Goal: Information Seeking & Learning: Understand process/instructions

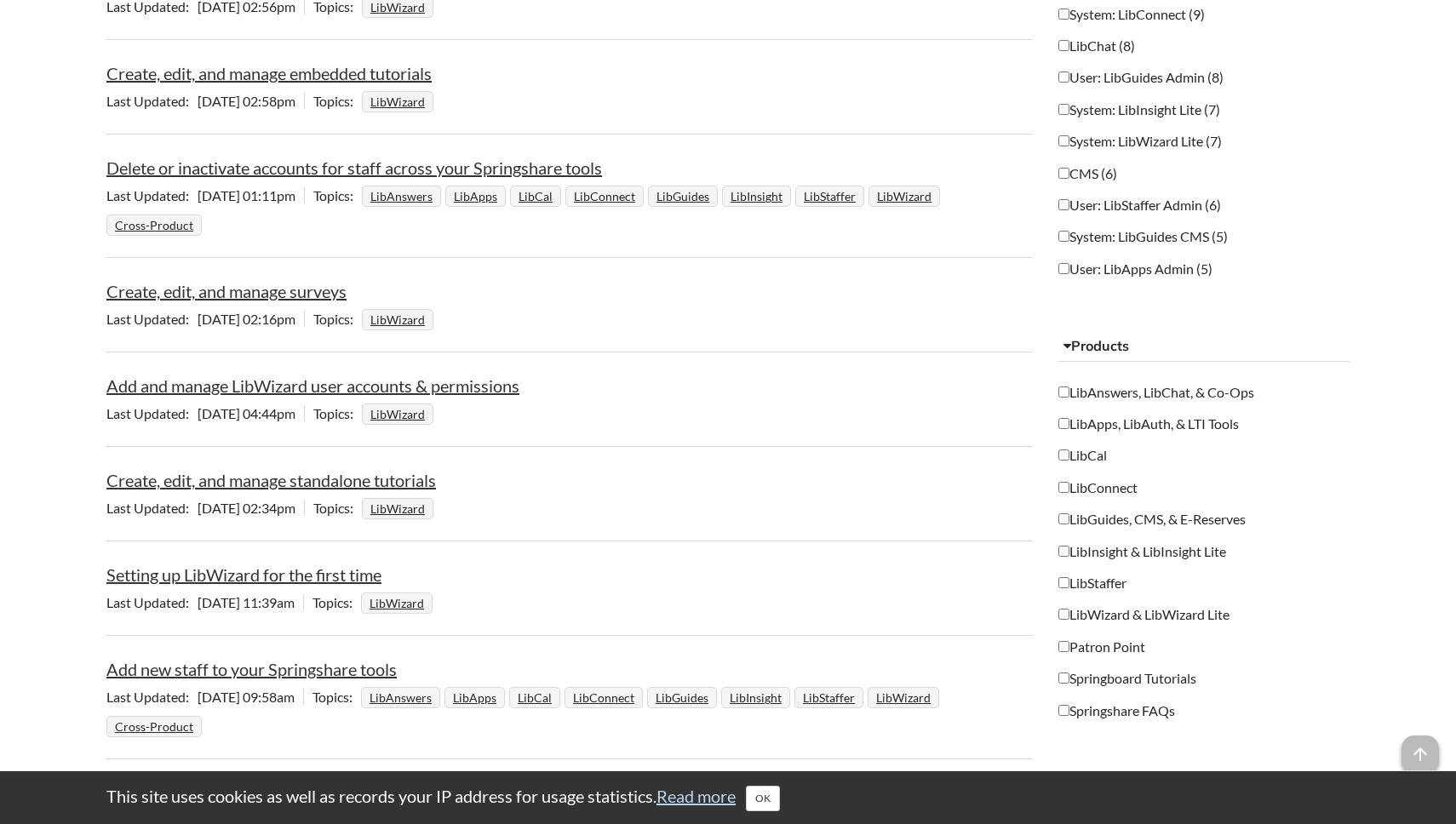
scroll to position [1165, 0]
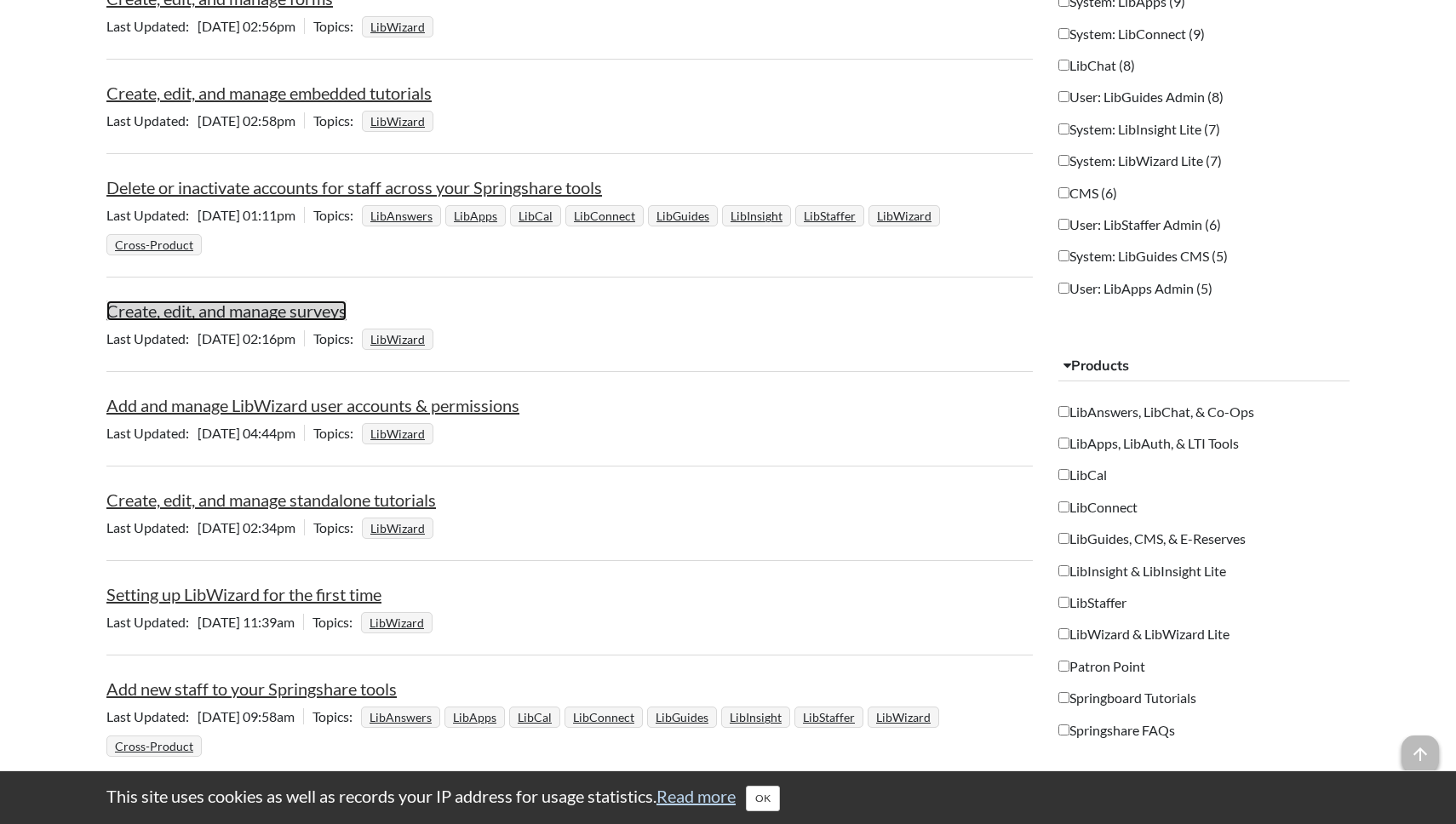
click at [271, 311] on link "Create, edit, and manage surveys" at bounding box center [226, 311] width 240 height 21
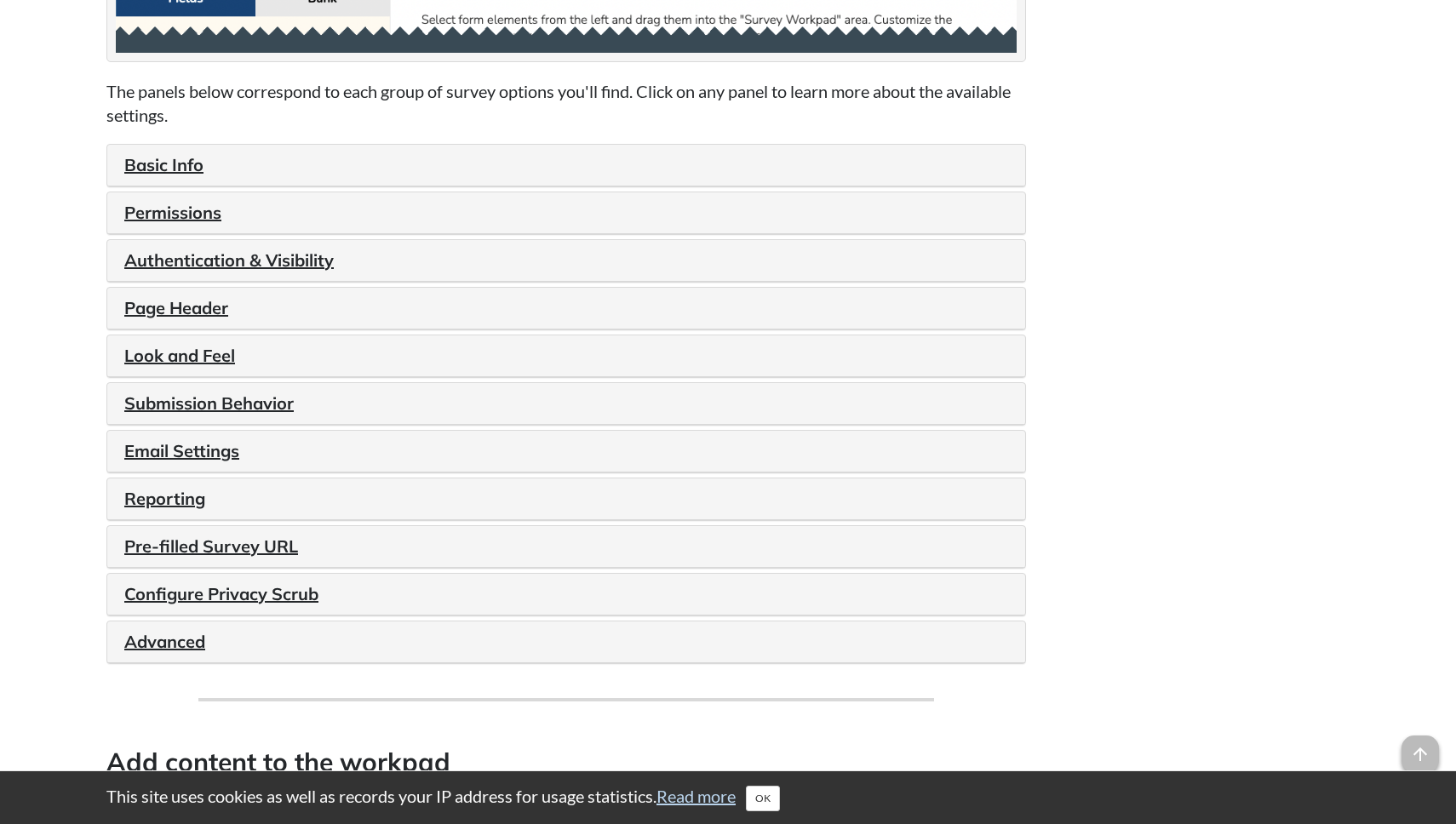
scroll to position [1925, 0]
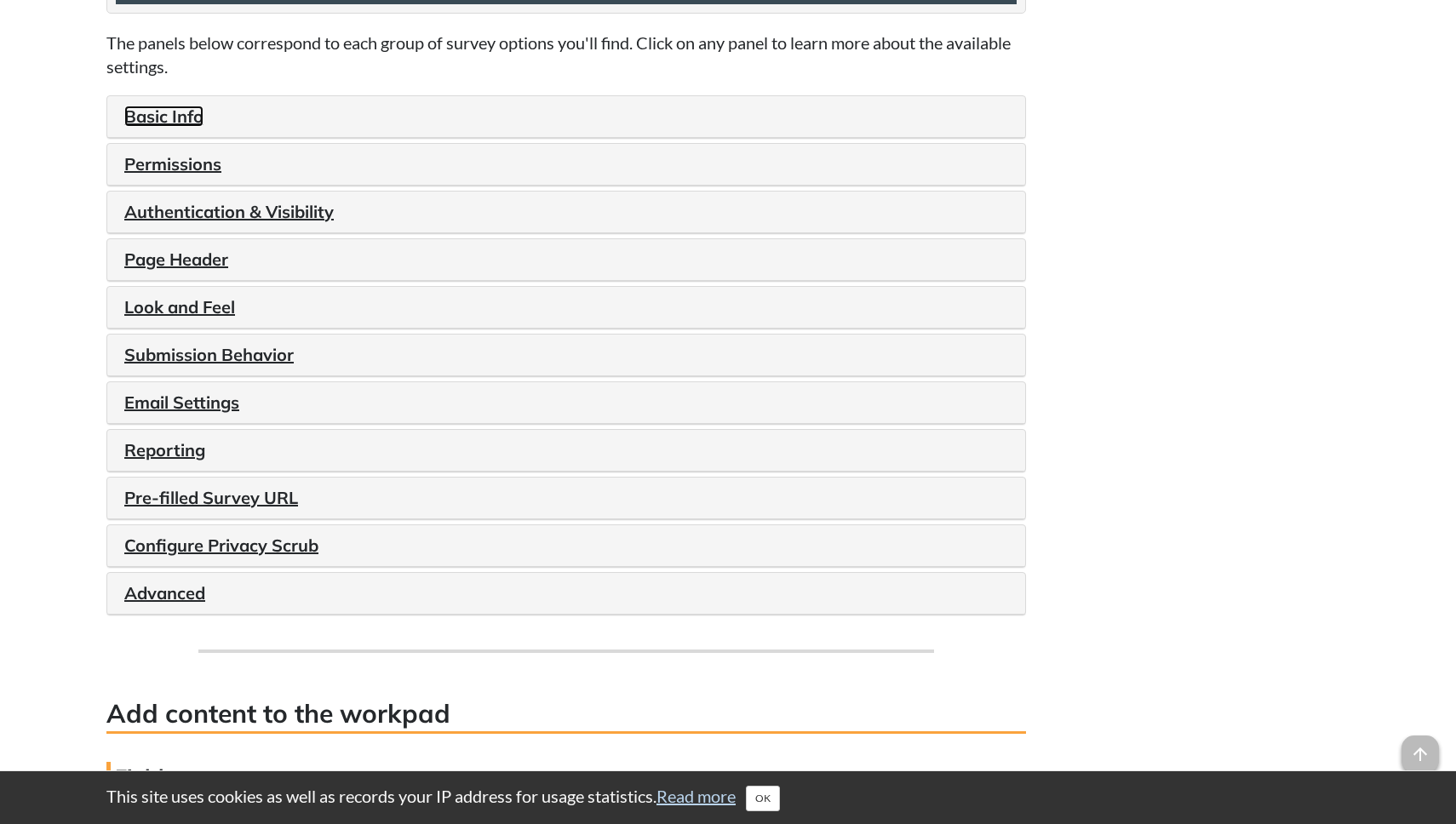
click at [157, 127] on link "Basic Info" at bounding box center [164, 116] width 79 height 22
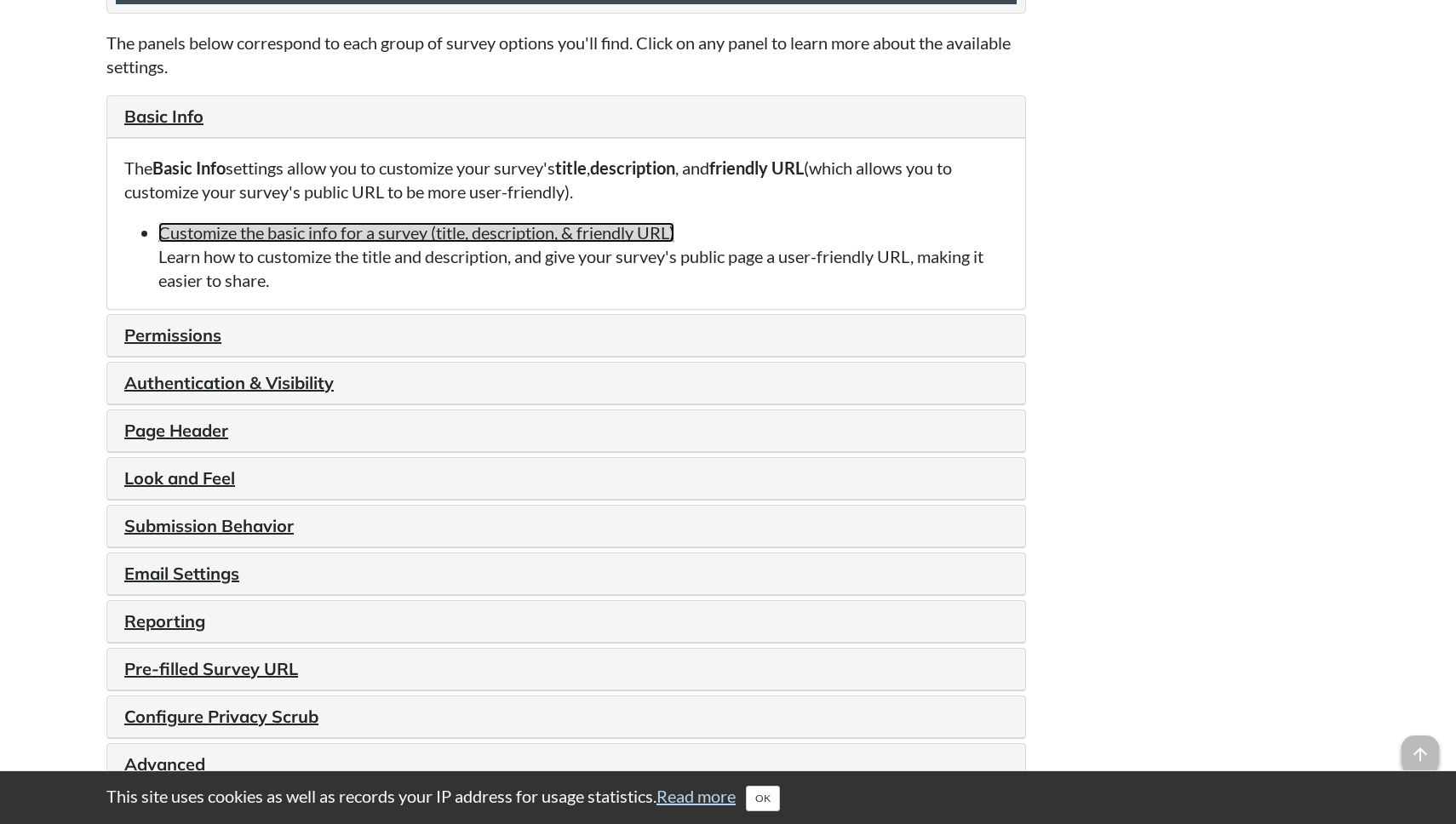
click at [441, 242] on link "Customize the basic info for a survey (title, description, & friendly URL)" at bounding box center [416, 233] width 516 height 21
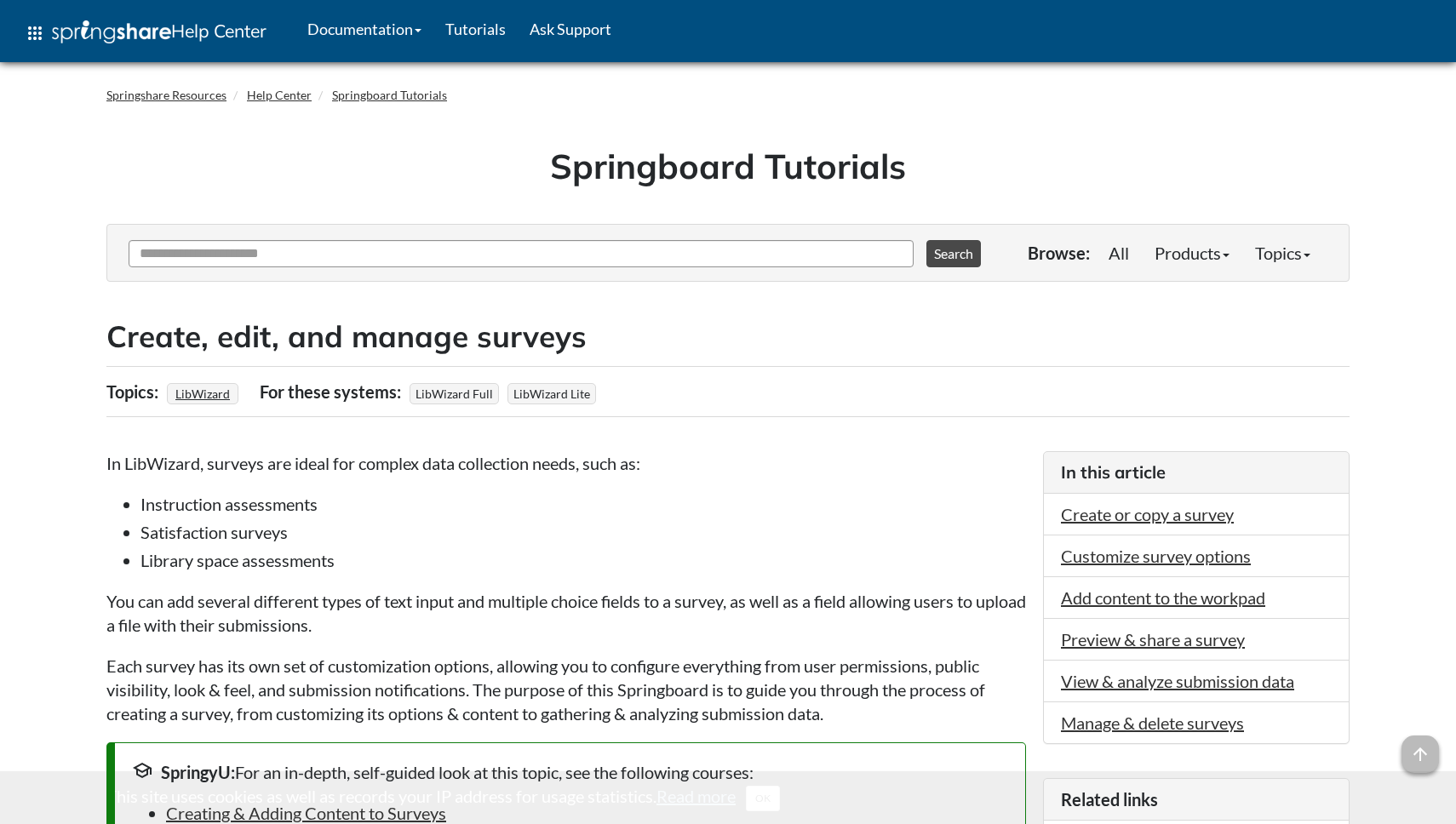
scroll to position [1925, 0]
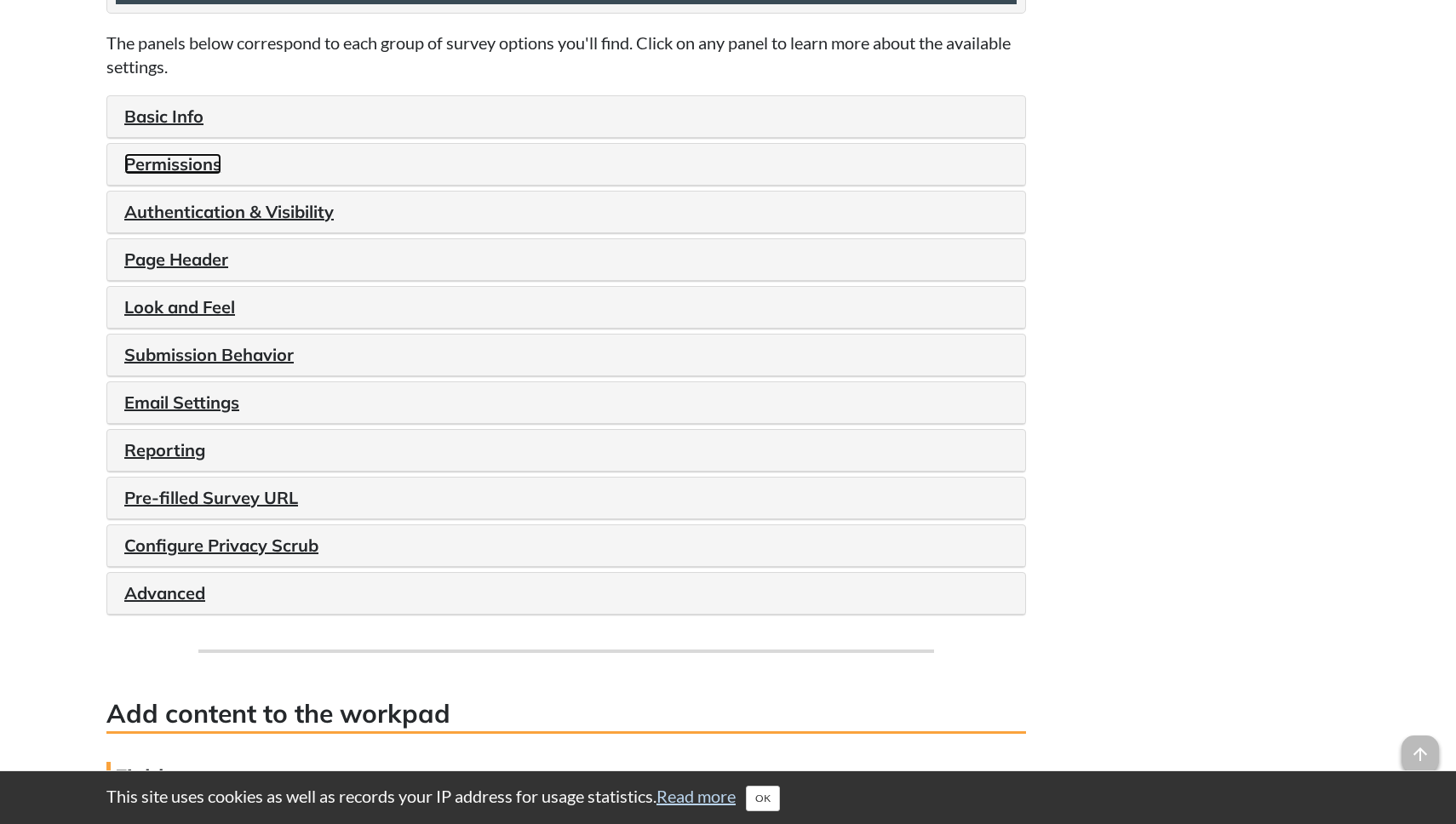
click at [191, 174] on link "Permissions" at bounding box center [173, 164] width 97 height 22
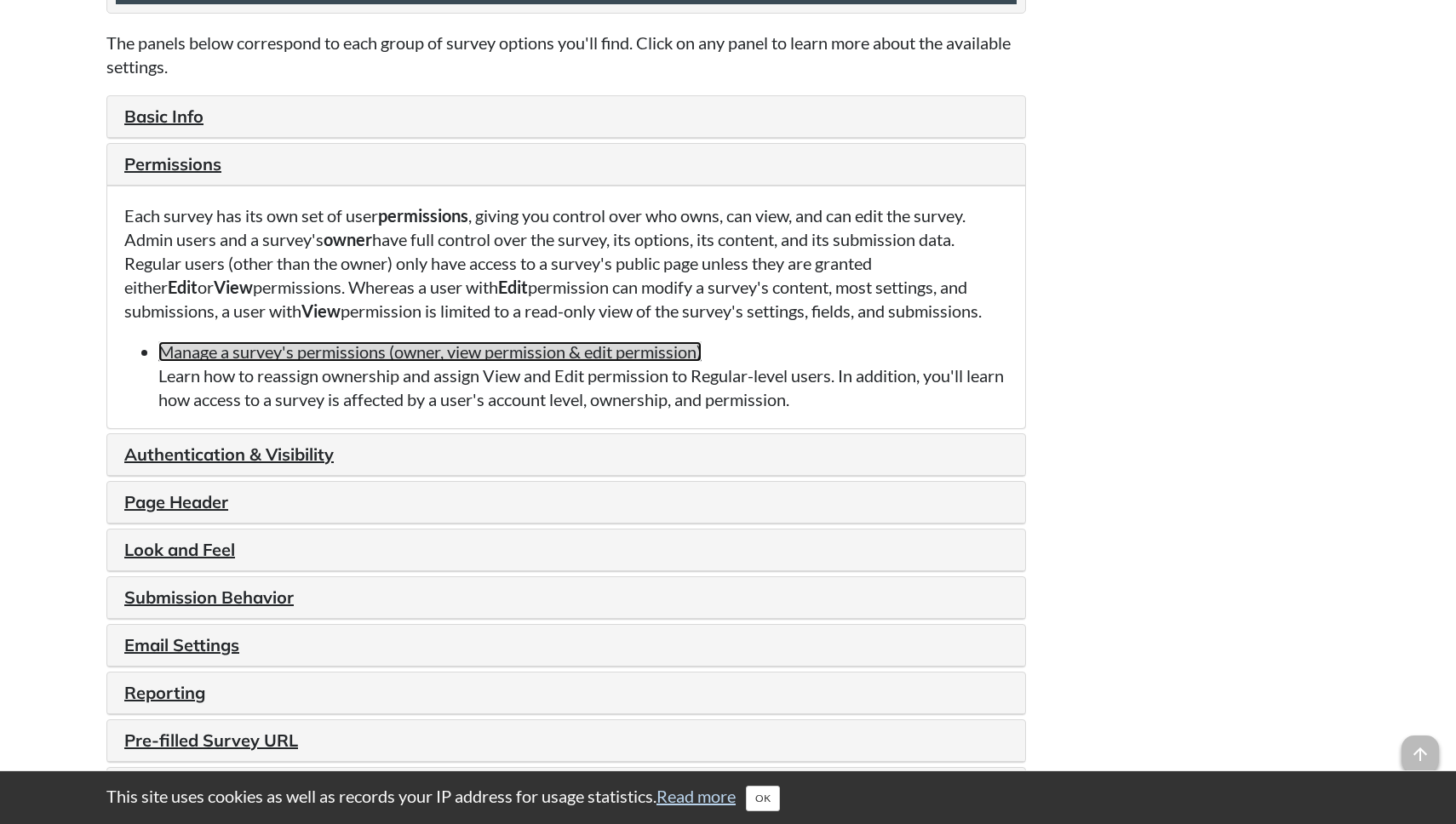
click at [440, 362] on link "Manage a survey's permissions (owner, view permission & edit permission)" at bounding box center [430, 352] width 543 height 21
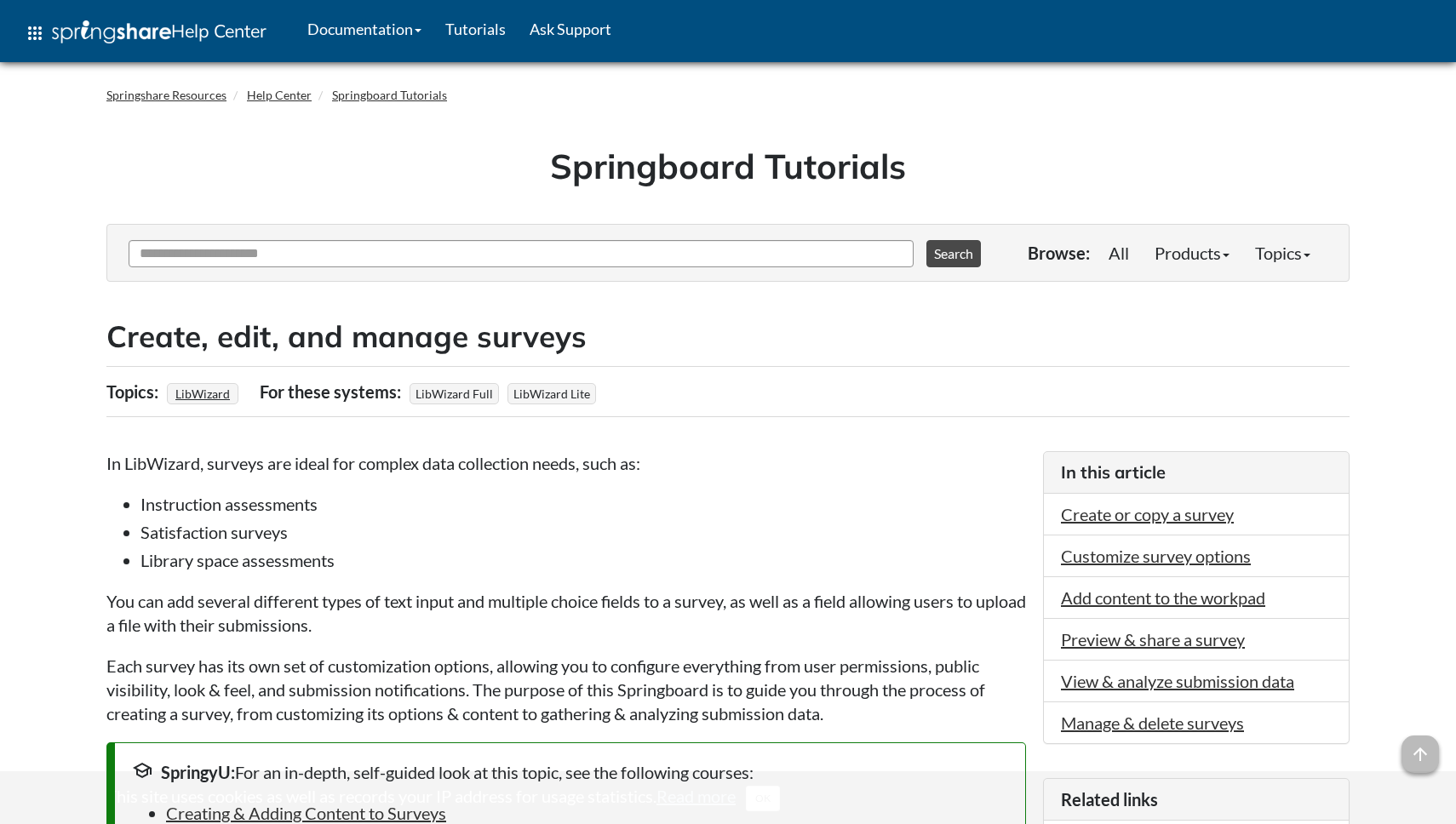
scroll to position [1925, 0]
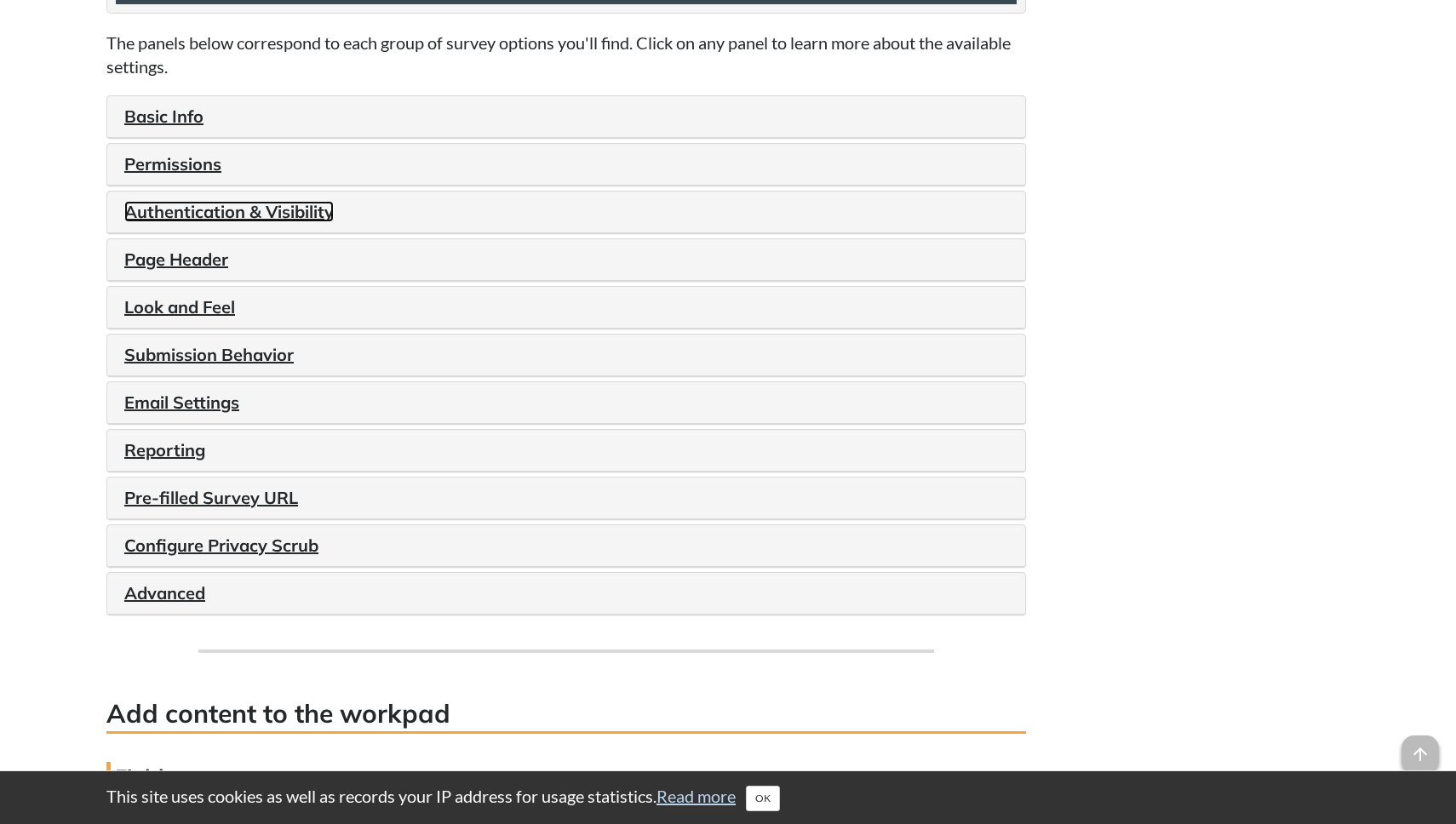
click at [206, 222] on link "Authentication & Visibility" at bounding box center [229, 211] width 209 height 22
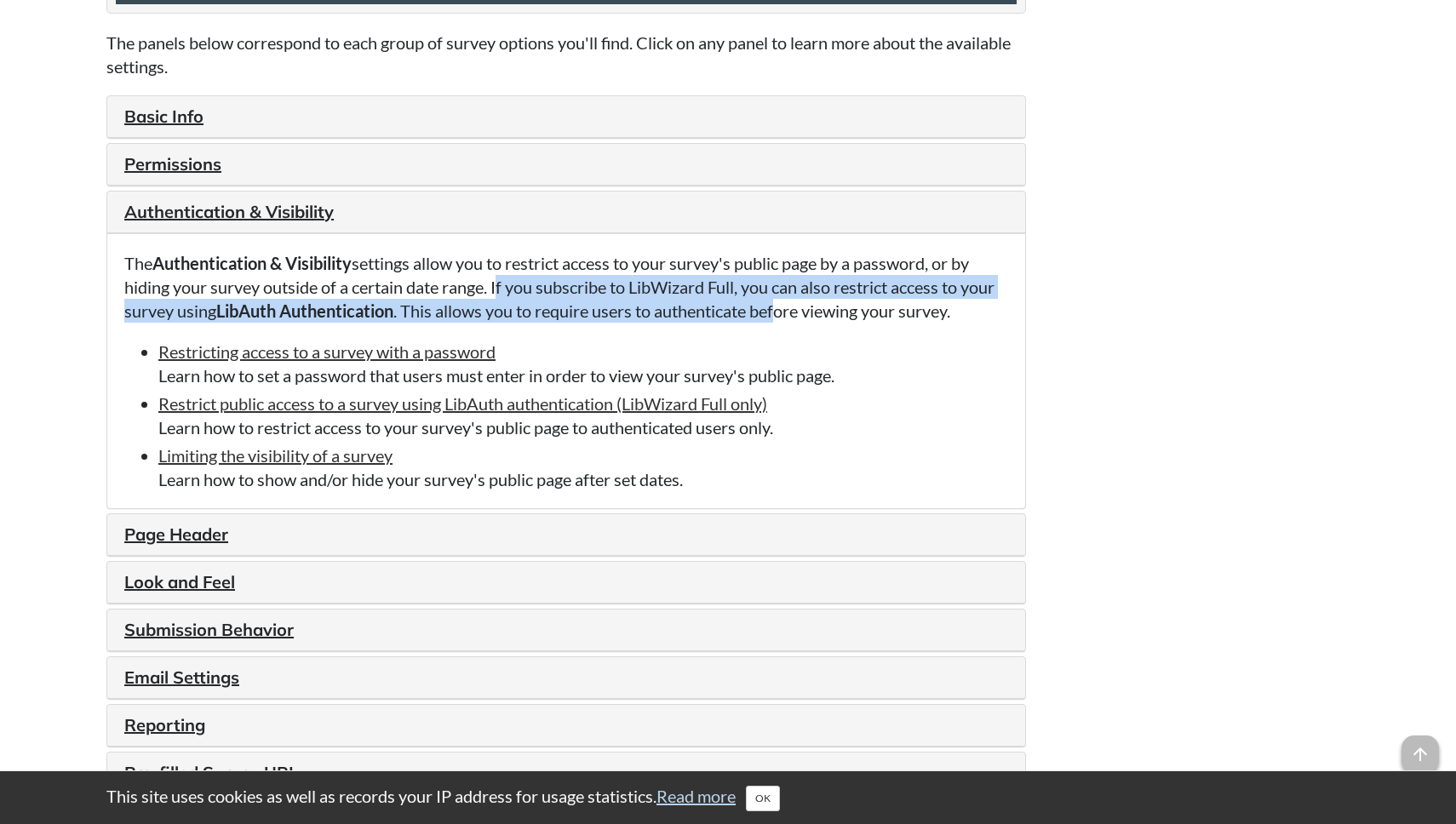
drag, startPoint x: 496, startPoint y: 297, endPoint x: 787, endPoint y: 316, distance: 291.6
click at [787, 316] on p "The Authentication & Visibility settings allow you to restrict access to your s…" at bounding box center [566, 287] width 884 height 72
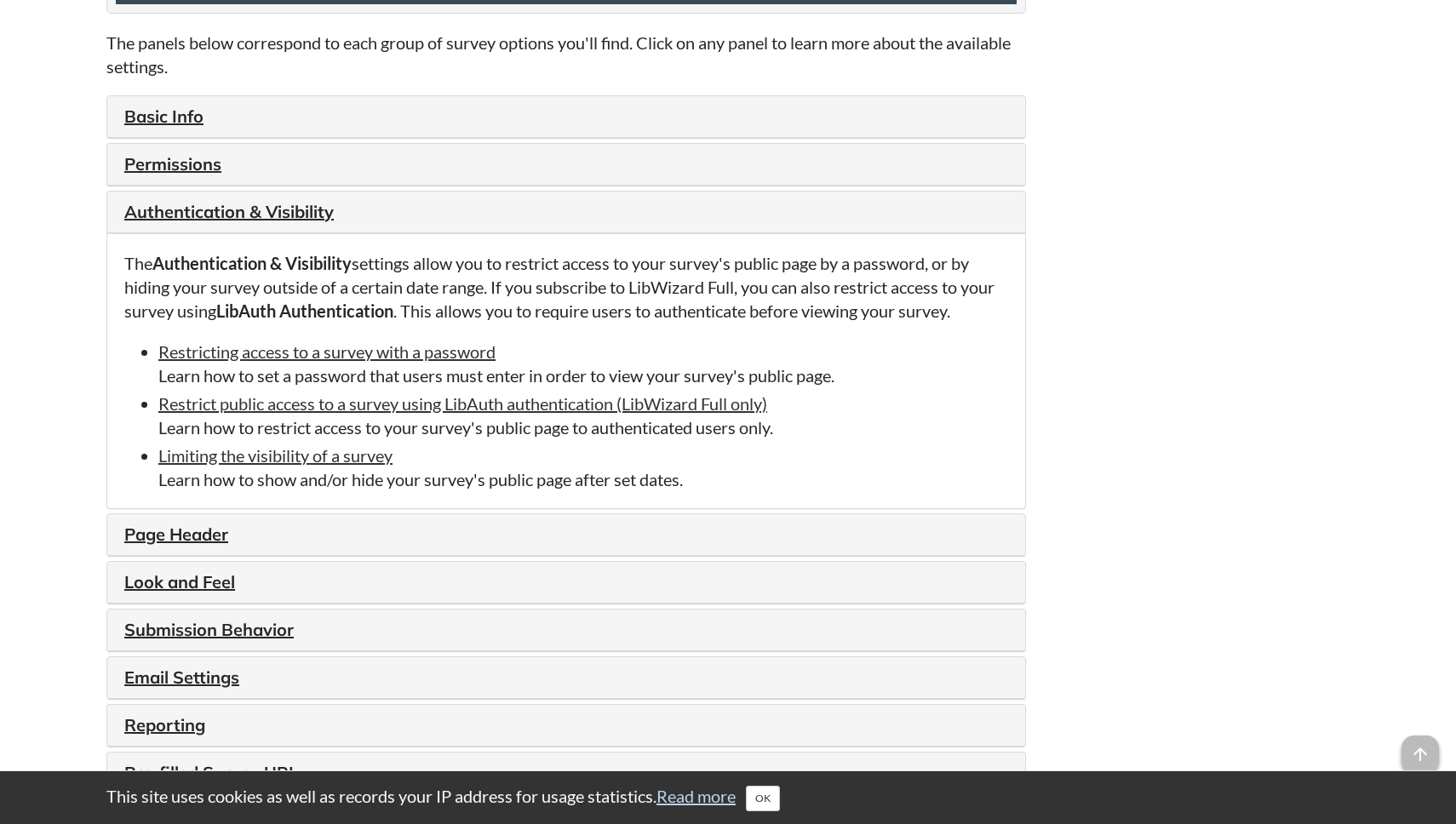
click at [624, 367] on li "Restricting access to a survey with a password Learn how to set a password that…" at bounding box center [583, 363] width 850 height 48
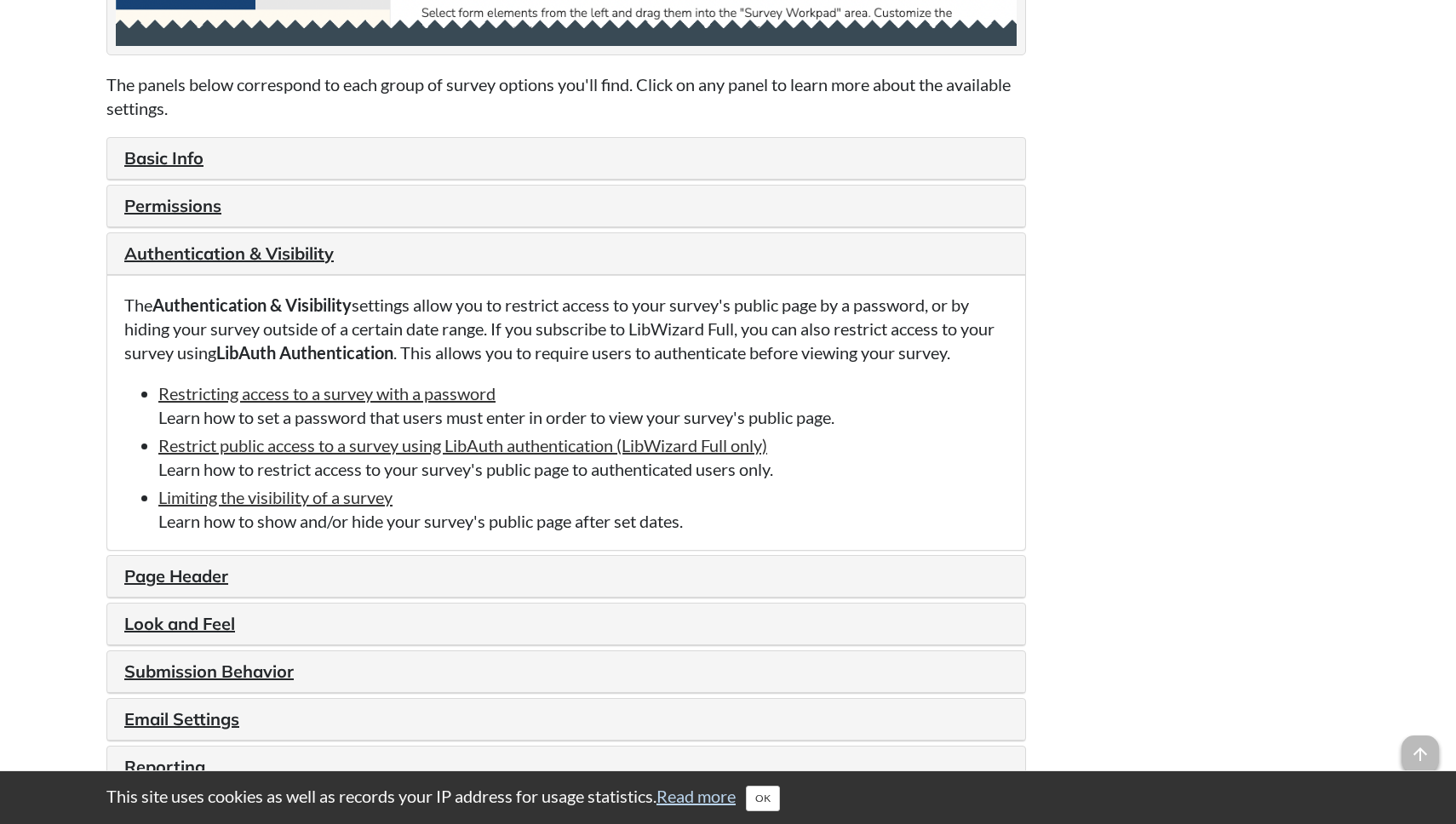
scroll to position [1885, 0]
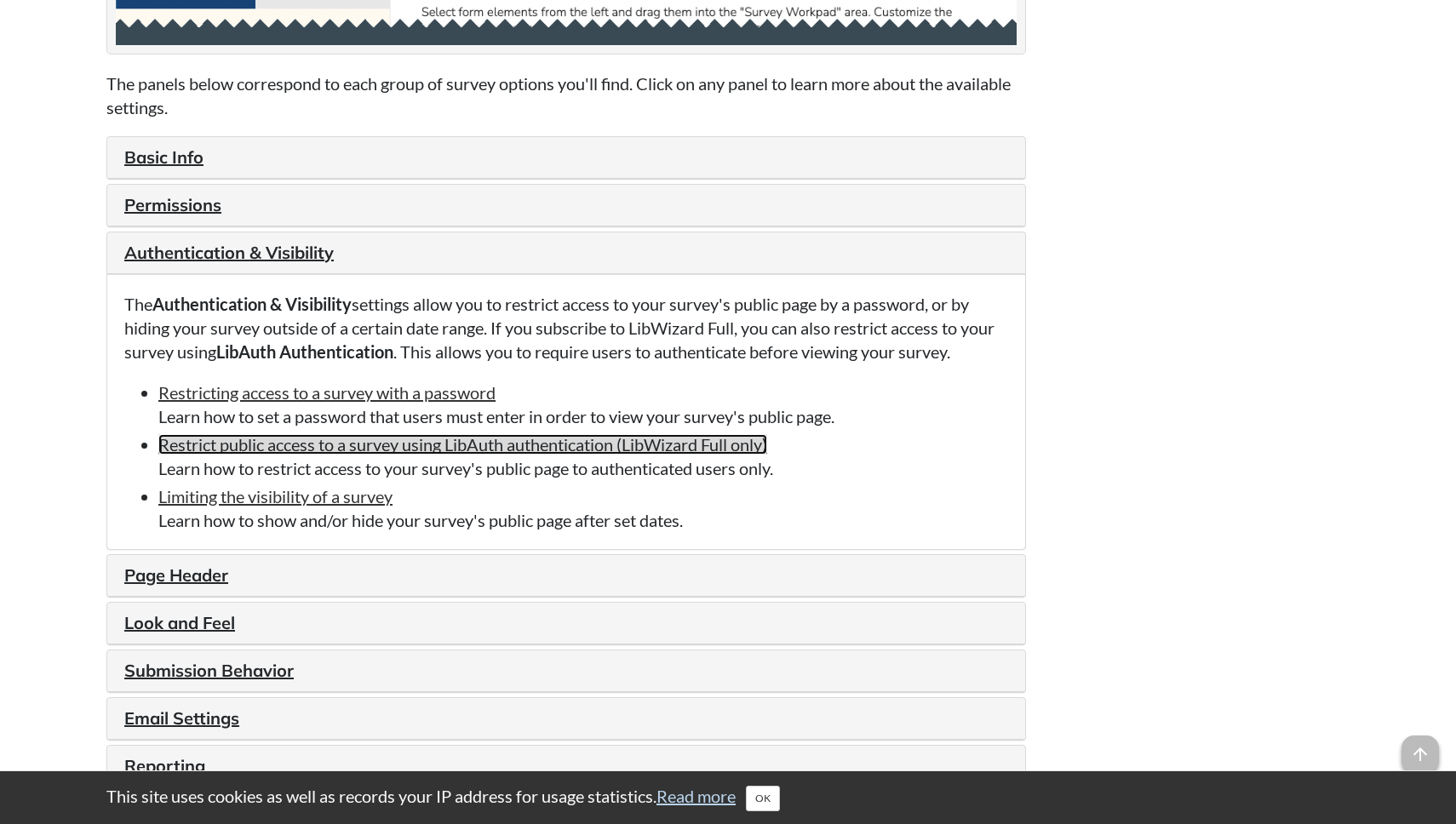
click at [221, 454] on link "Restrict public access to a survey using LibAuth authentication (LibWizard Full…" at bounding box center [463, 444] width 609 height 21
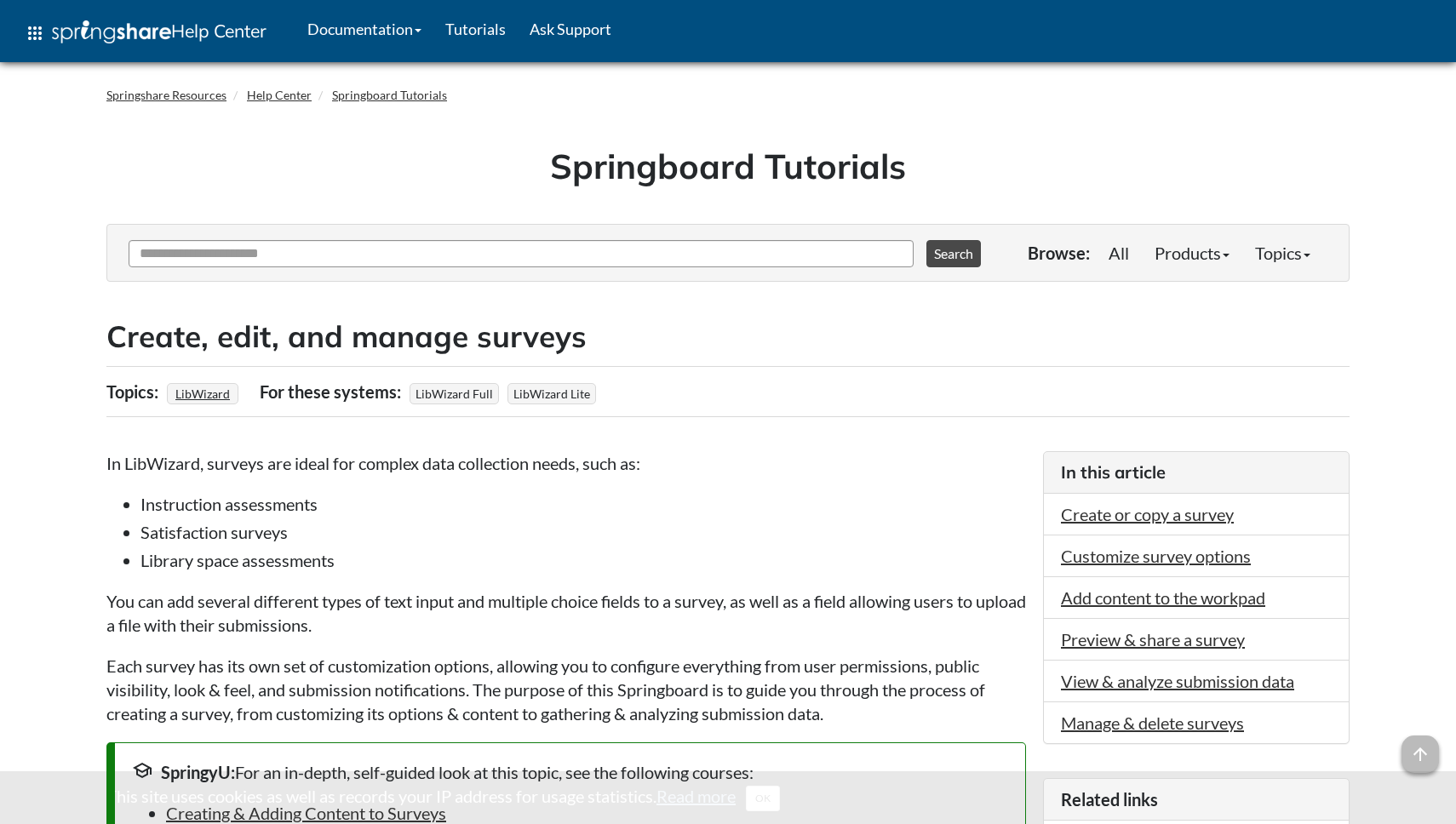
scroll to position [1885, 0]
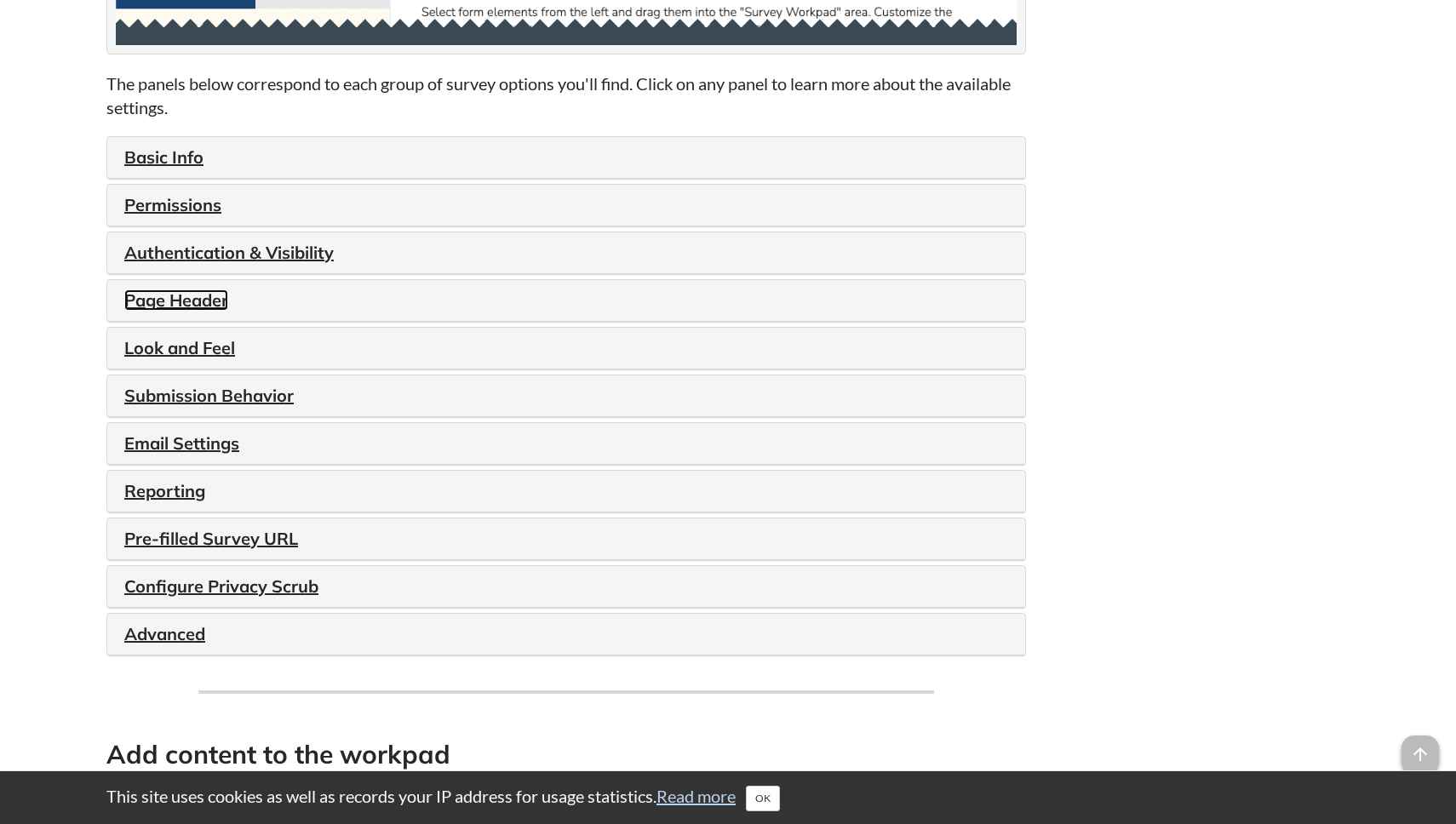
click at [178, 310] on link "Page Header" at bounding box center [176, 300] width 104 height 22
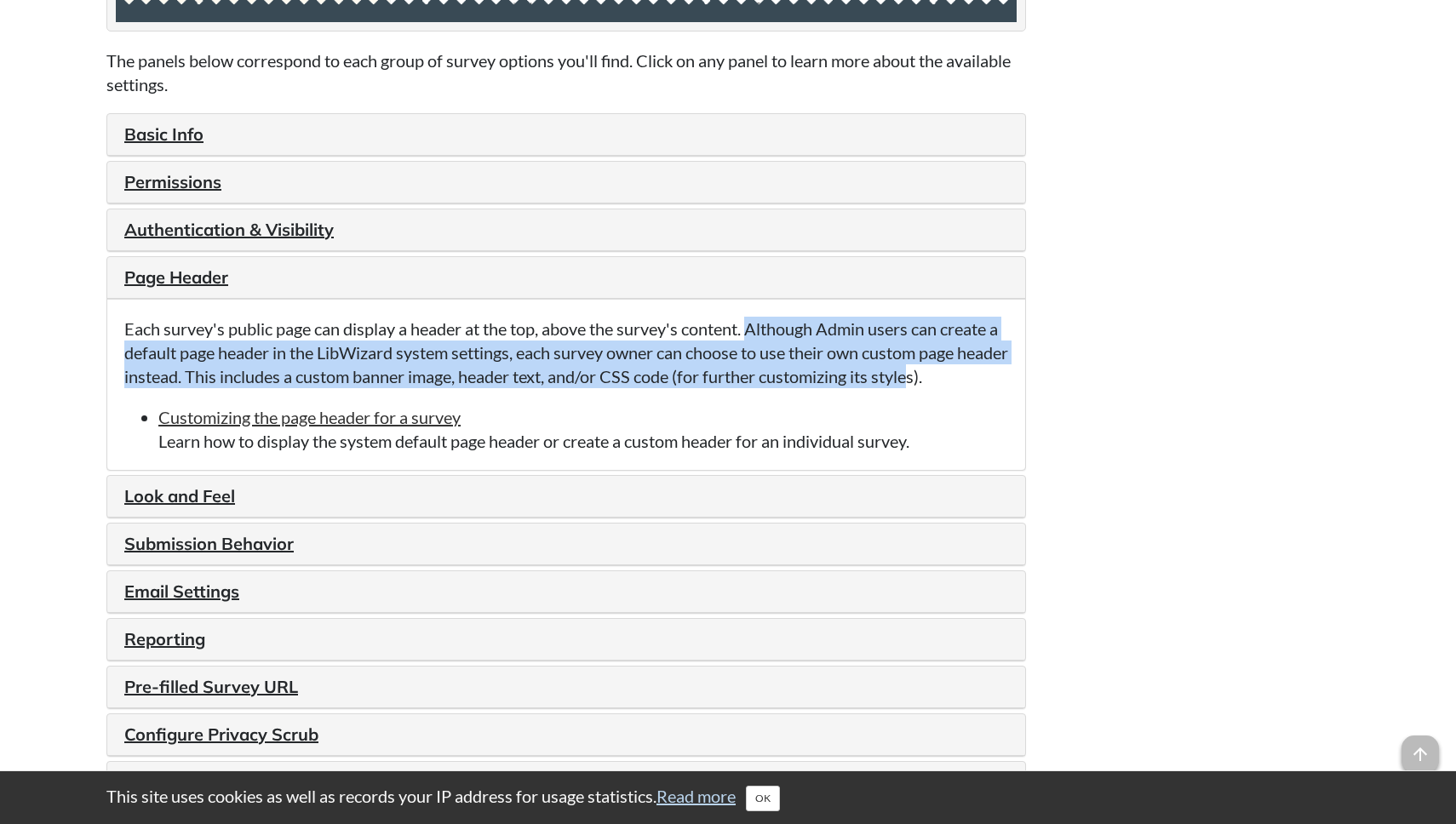
scroll to position [1905, 0]
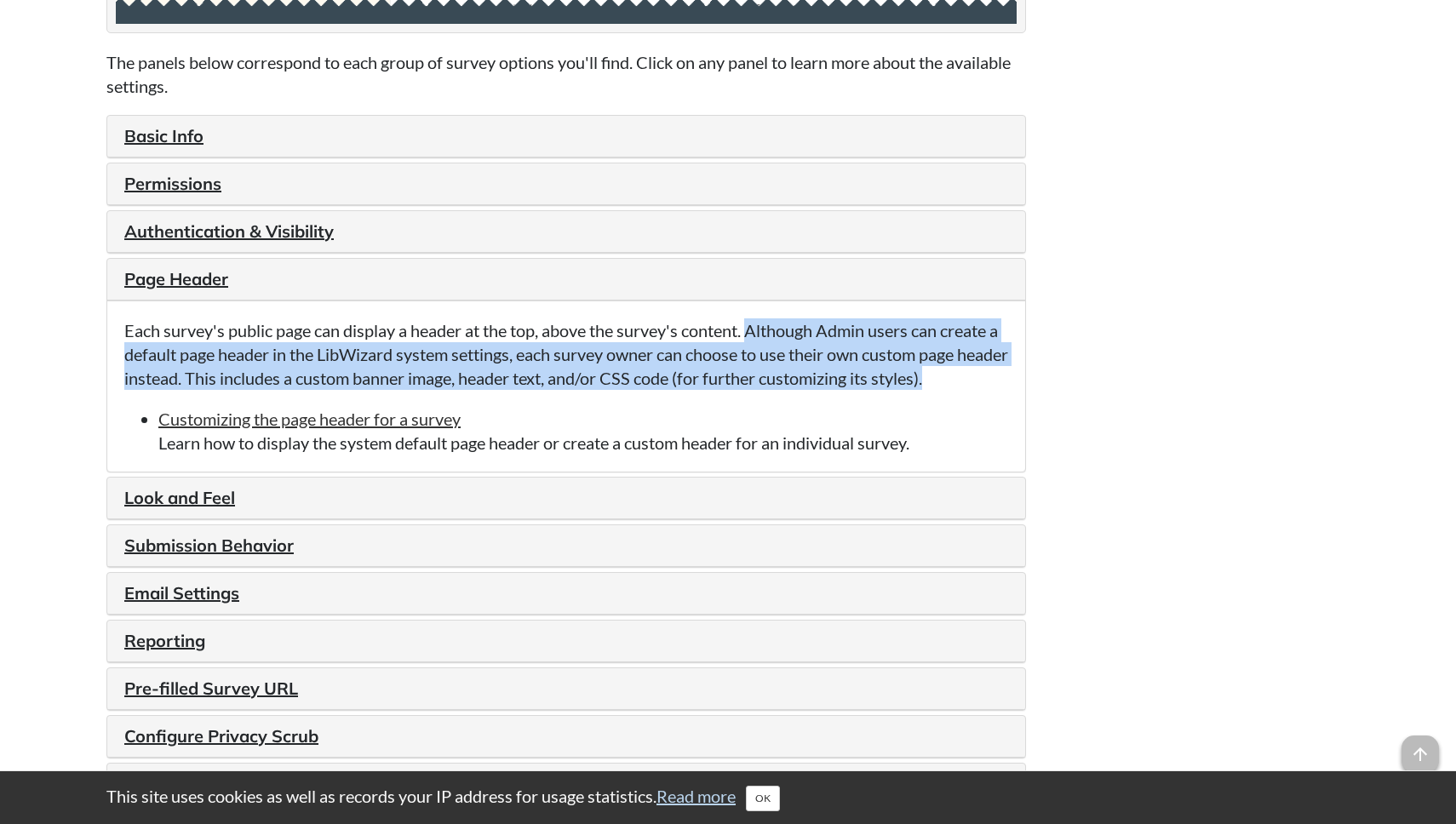
drag, startPoint x: 754, startPoint y: 338, endPoint x: 995, endPoint y: 392, distance: 247.0
click at [995, 390] on p "Each survey's public page can display a header at the top, above the survey's c…" at bounding box center [566, 354] width 884 height 72
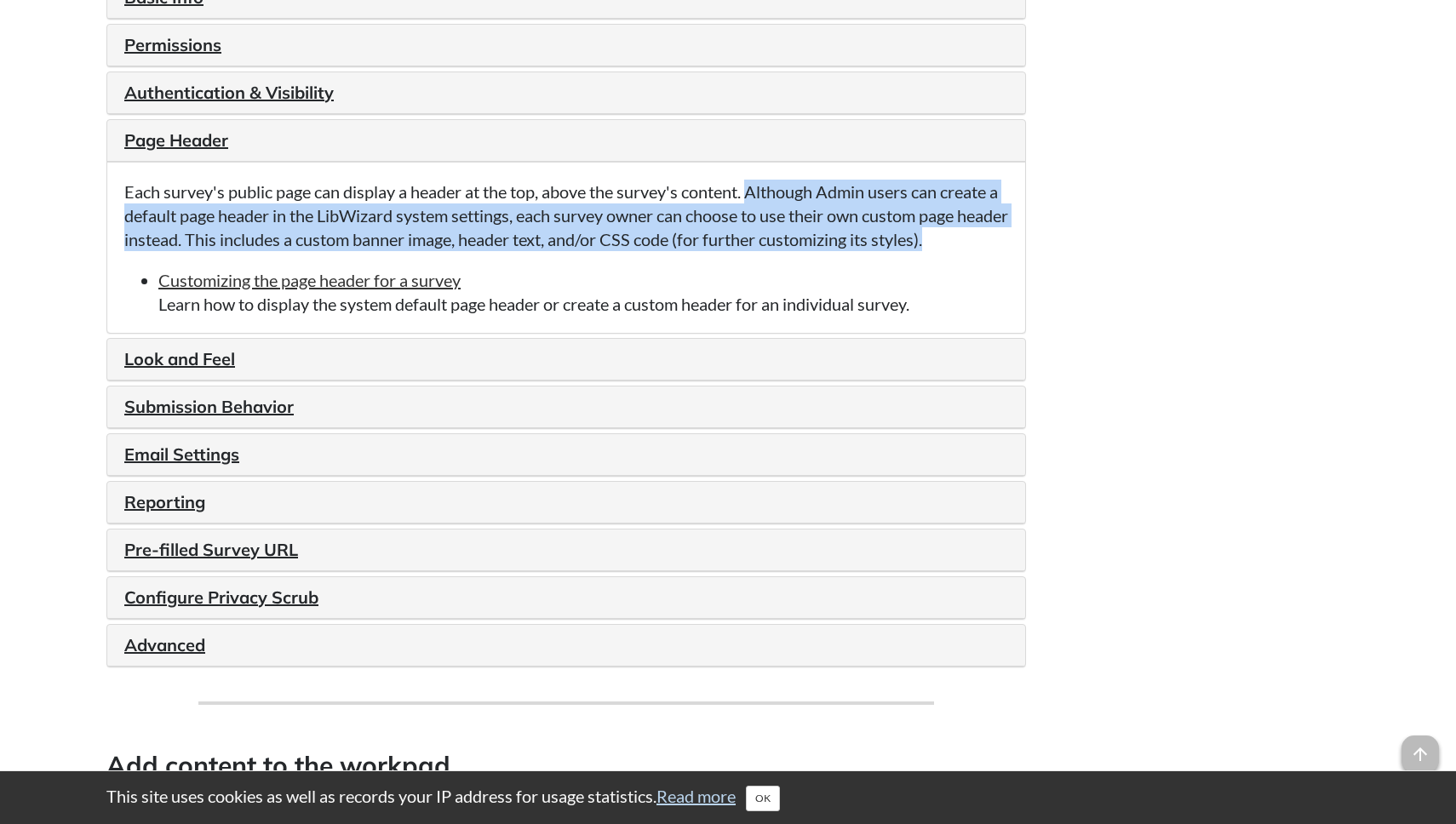
scroll to position [2054, 0]
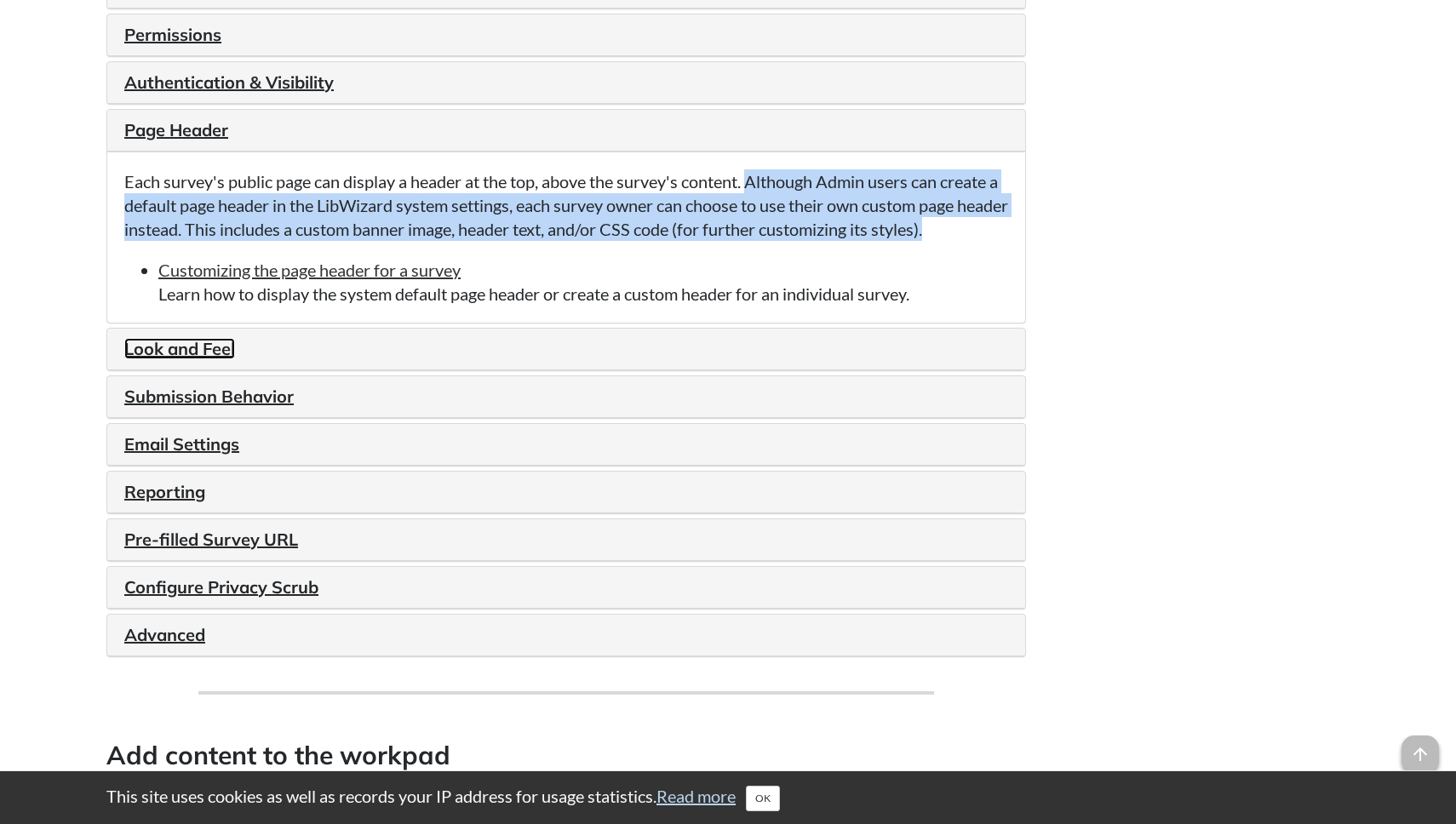
click at [177, 359] on link "Look and Feel" at bounding box center [179, 348] width 110 height 22
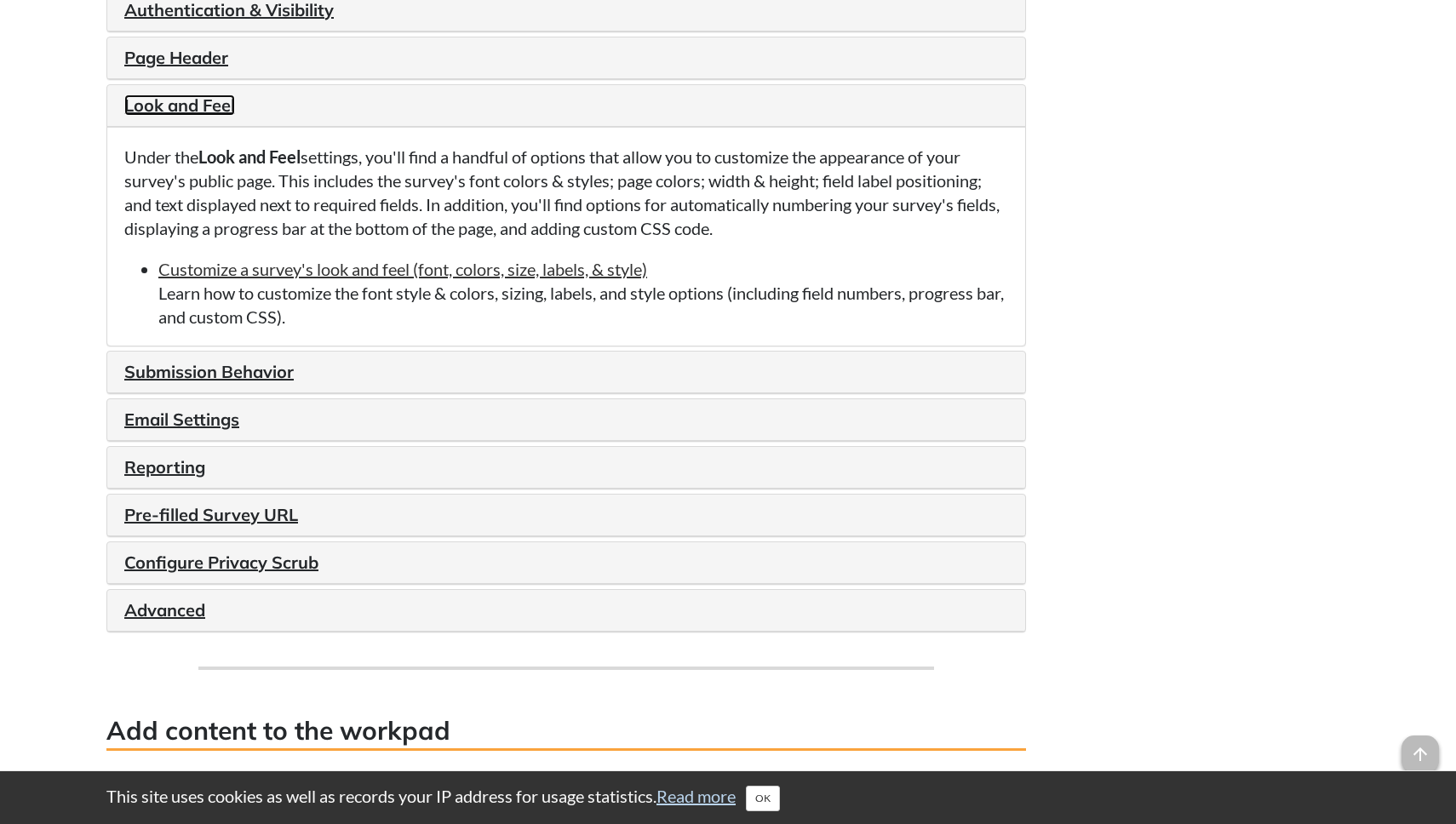
scroll to position [2183, 0]
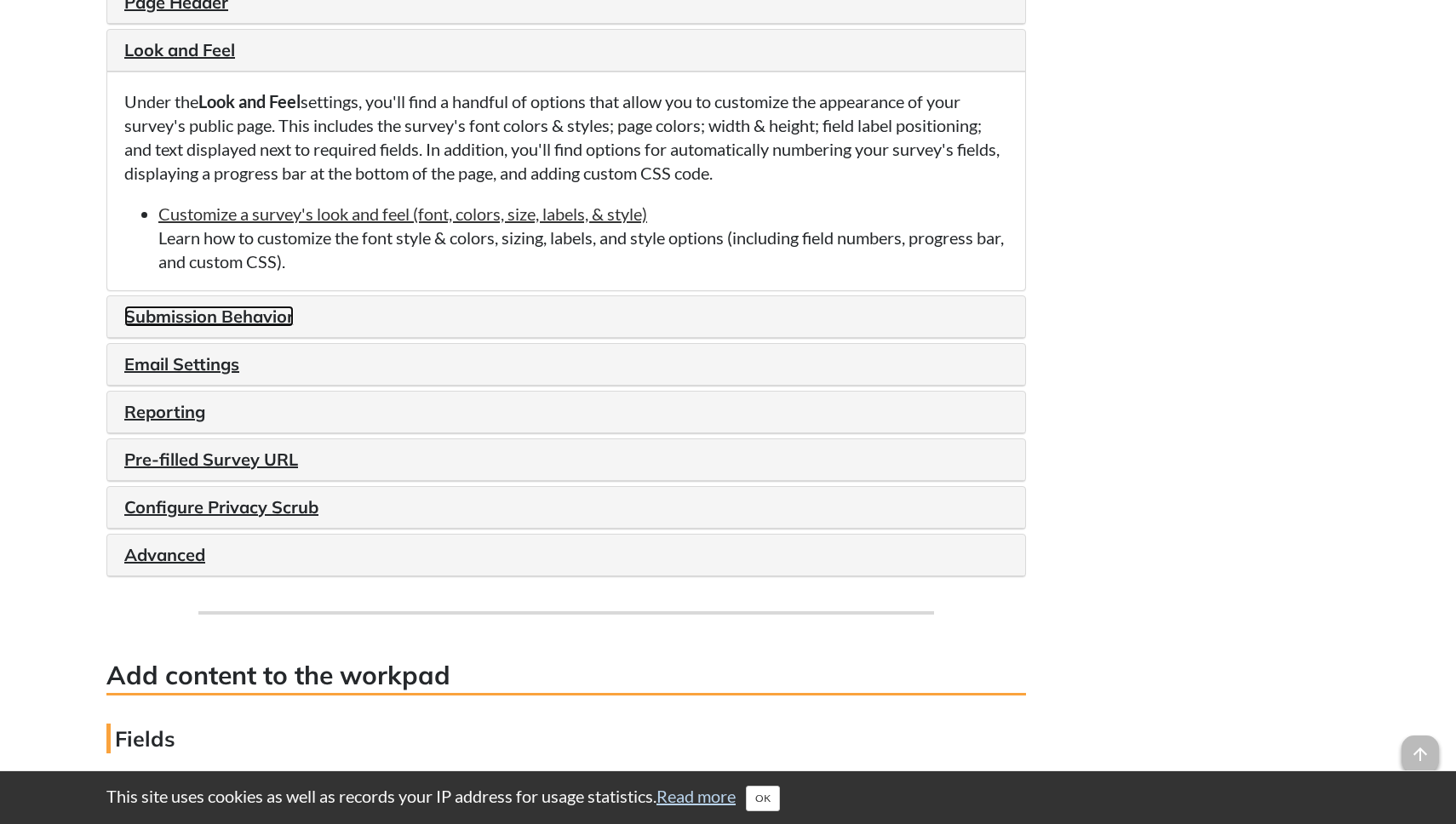
click at [166, 327] on link "Submission Behavior" at bounding box center [209, 316] width 170 height 22
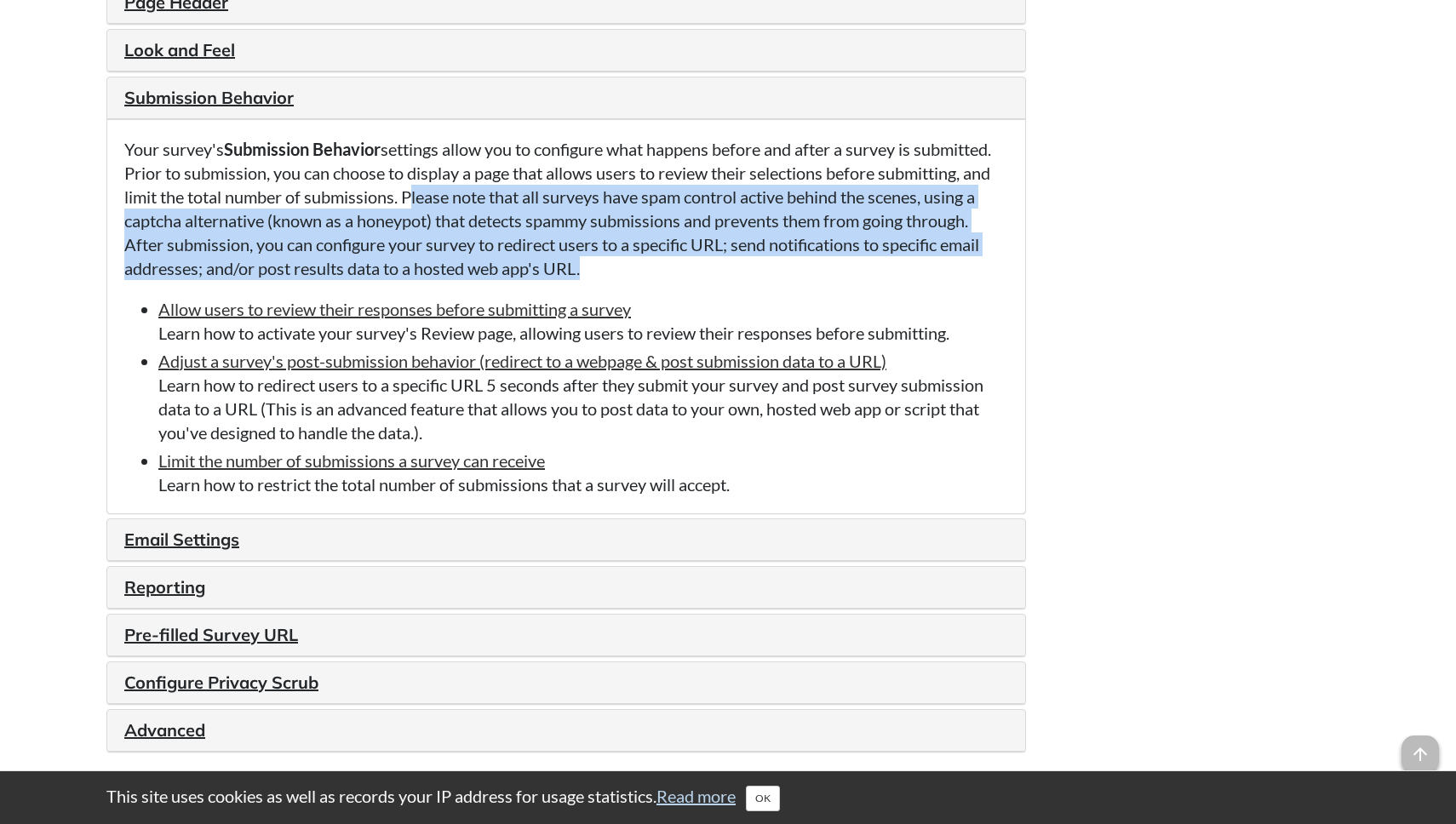
drag, startPoint x: 406, startPoint y: 206, endPoint x: 985, endPoint y: 293, distance: 585.5
click at [985, 293] on div "Your survey's Submission Behavior settings allow you to configure what happens …" at bounding box center [566, 316] width 918 height 394
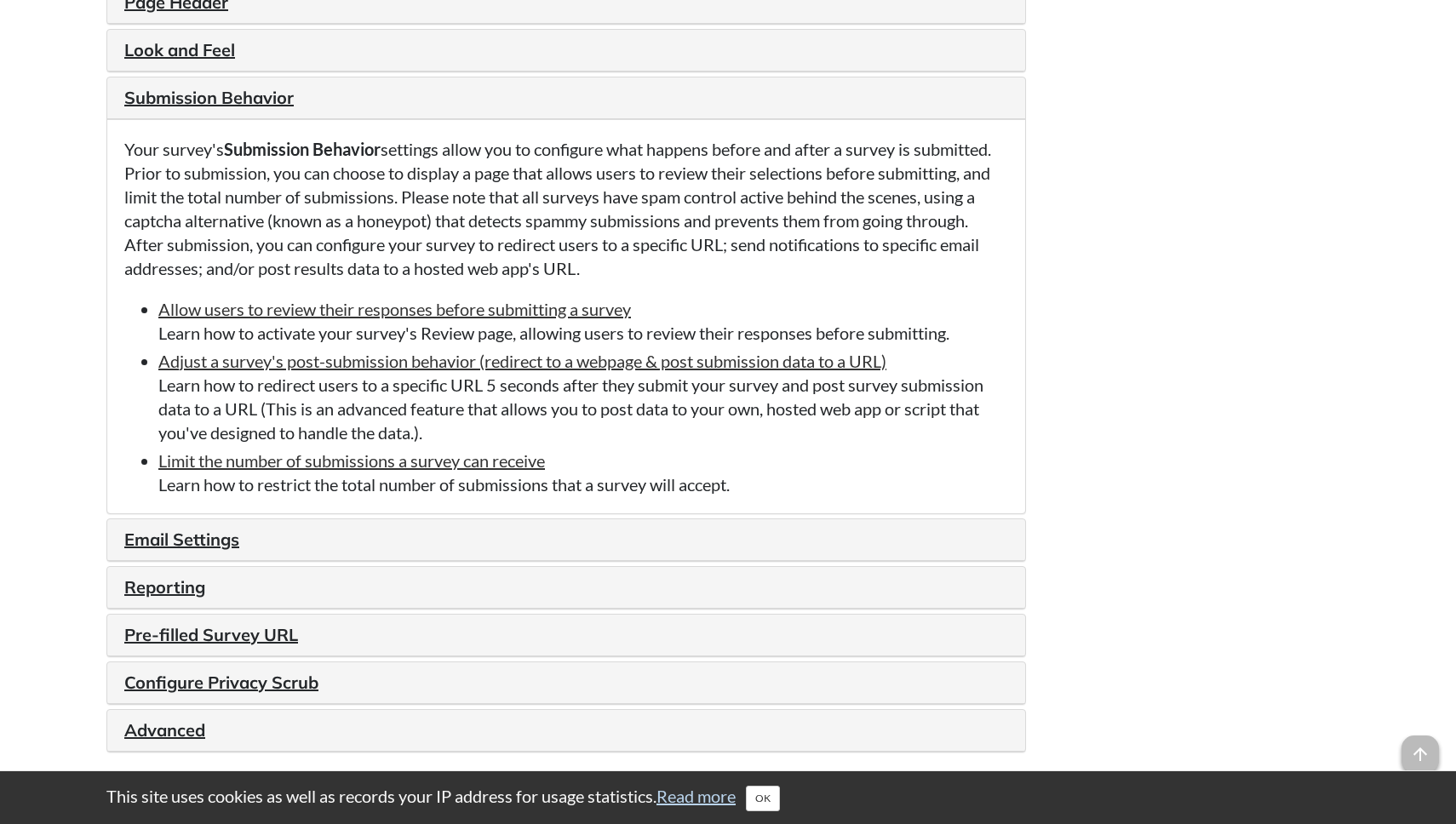
click at [262, 345] on li "Allow users to review their responses before submitting a survey Learn how to a…" at bounding box center [583, 321] width 850 height 48
drag, startPoint x: 162, startPoint y: 401, endPoint x: 469, endPoint y: 441, distance: 309.6
click at [469, 441] on li "Adjust a survey's post-submission behavior (redirect to a webpage & post submis…" at bounding box center [583, 396] width 850 height 95
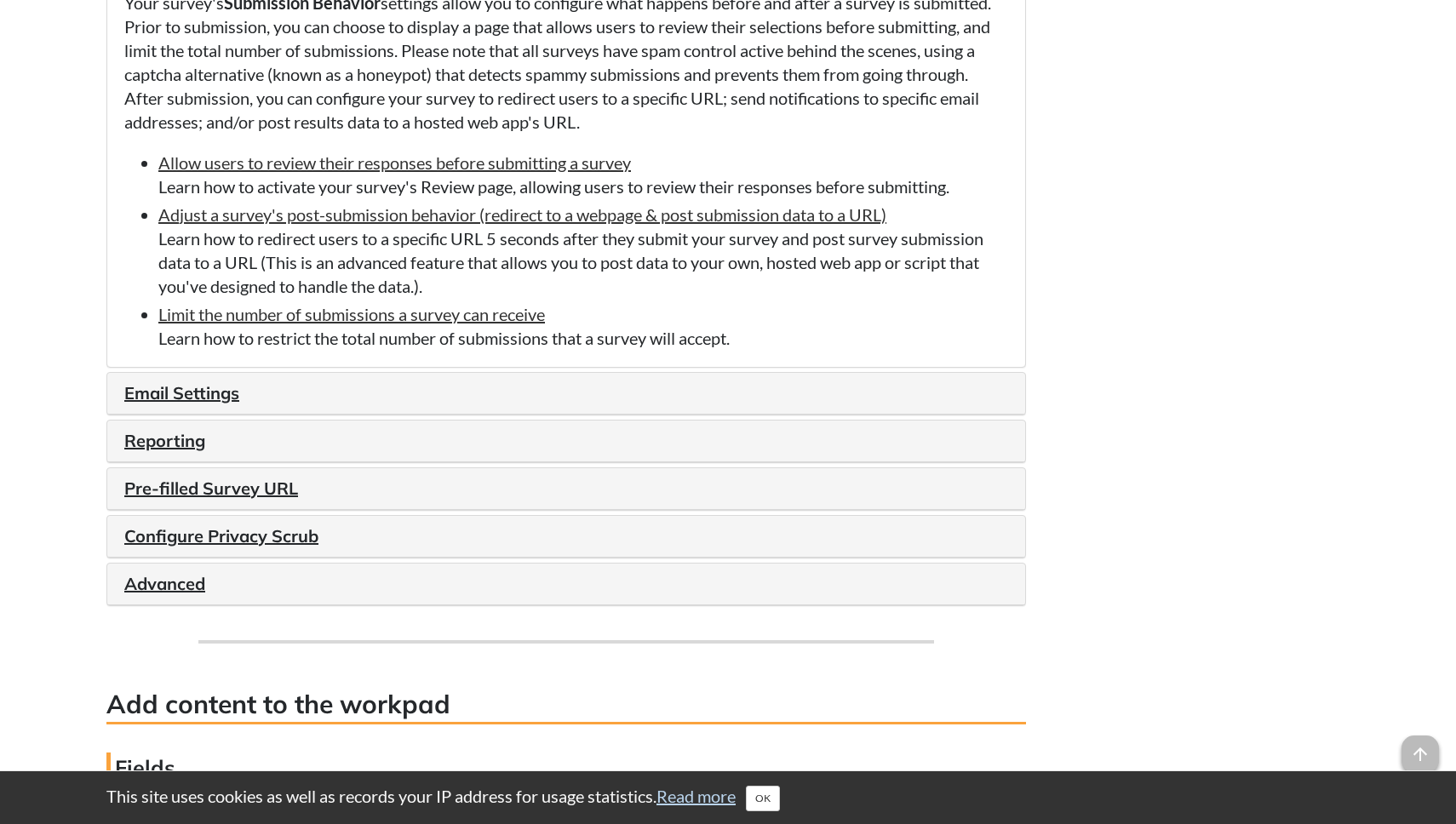
scroll to position [2338, 0]
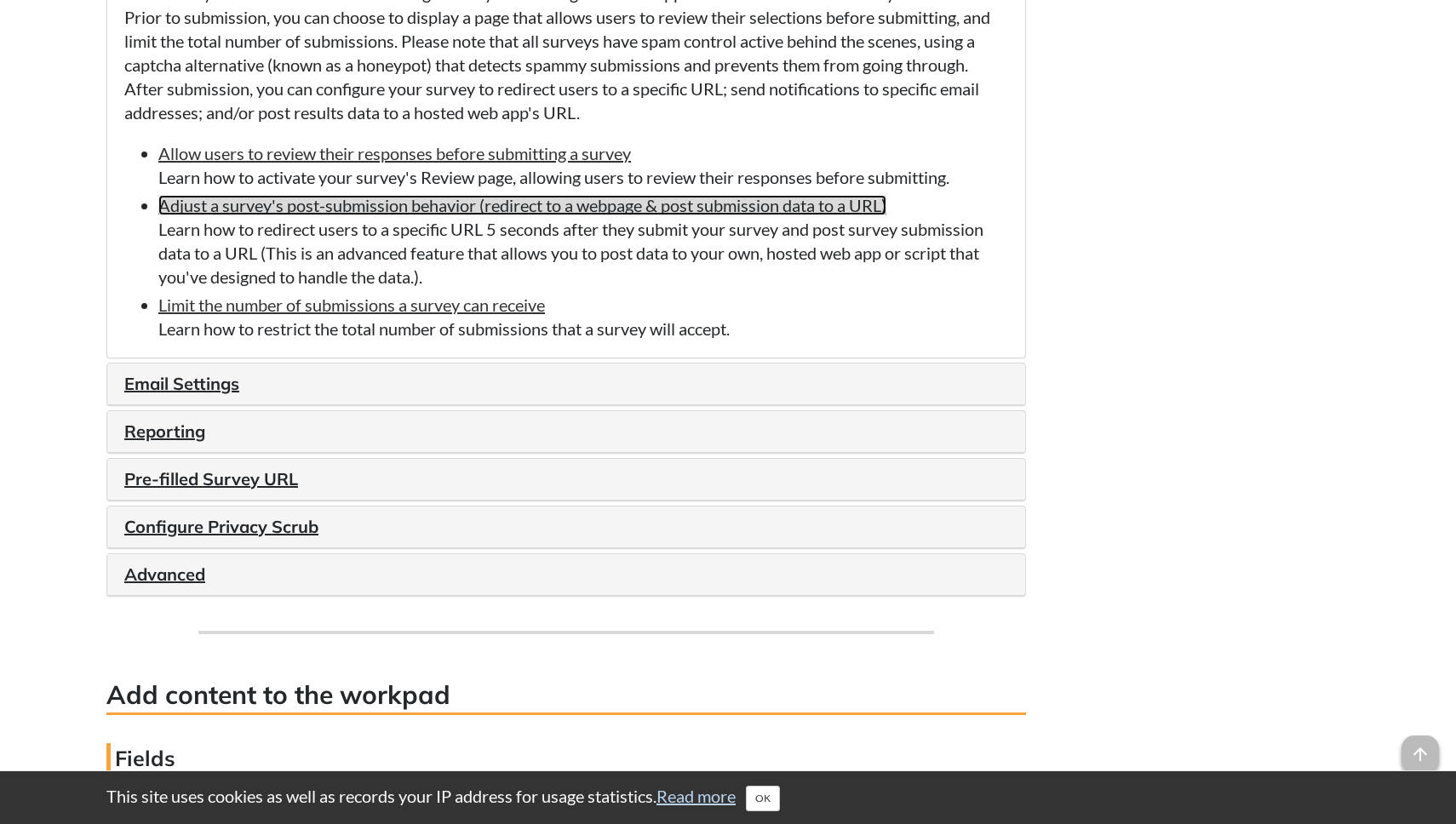
click at [506, 215] on link "Adjust a survey's post-submission behavior (redirect to a webpage & post submis…" at bounding box center [522, 206] width 728 height 21
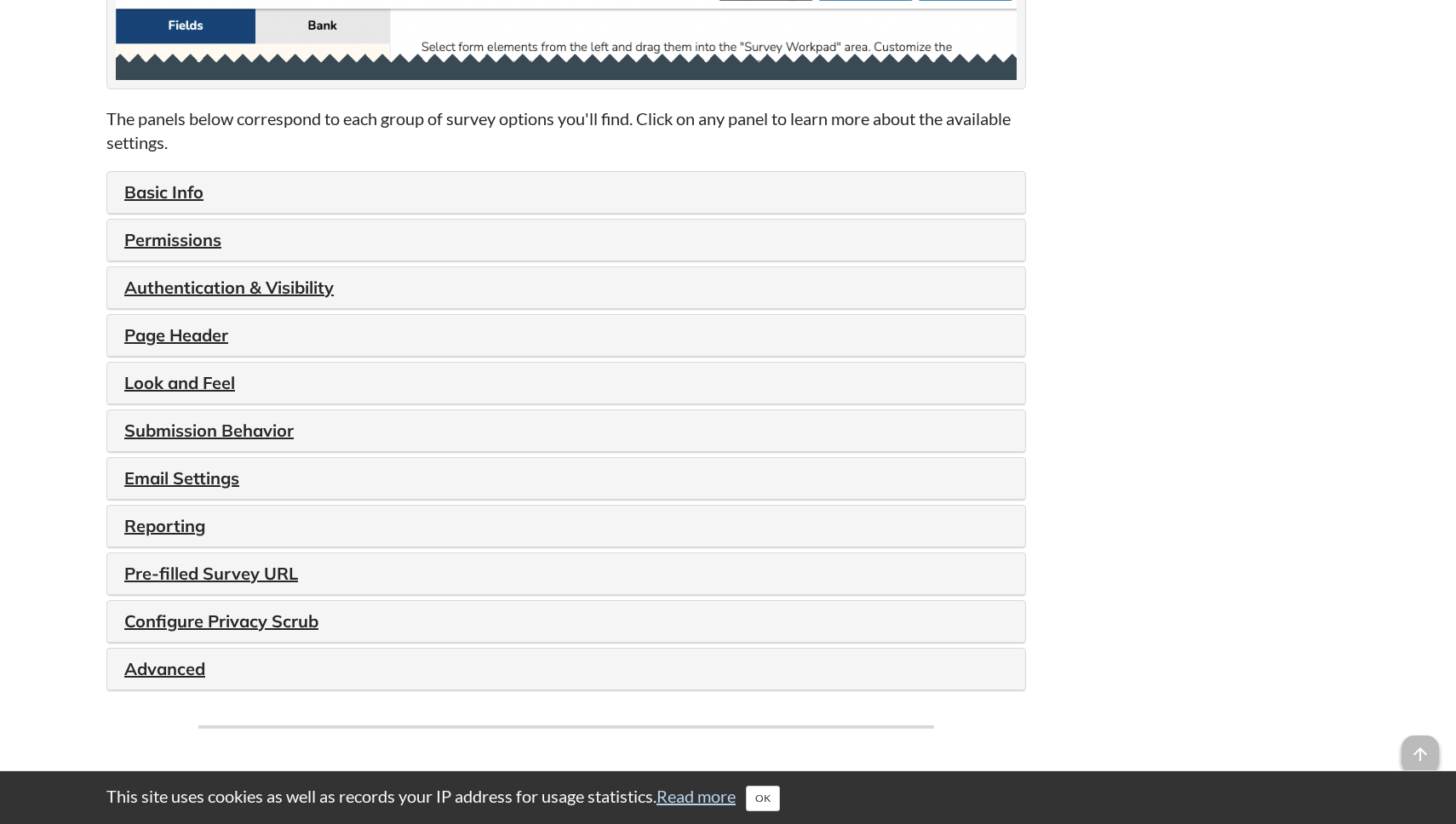
scroll to position [1802, 0]
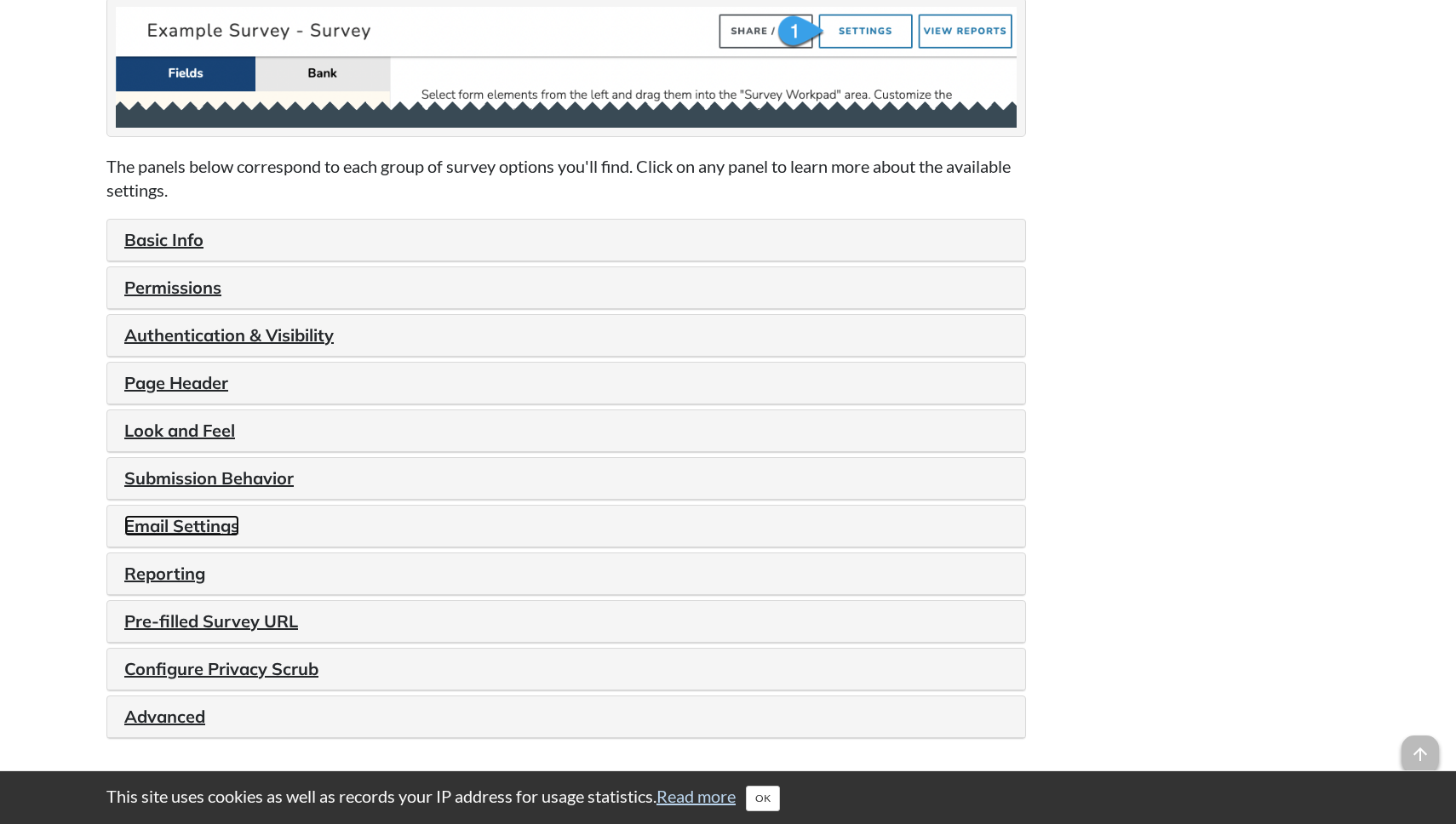
click at [178, 536] on link "Email Settings" at bounding box center [182, 525] width 115 height 22
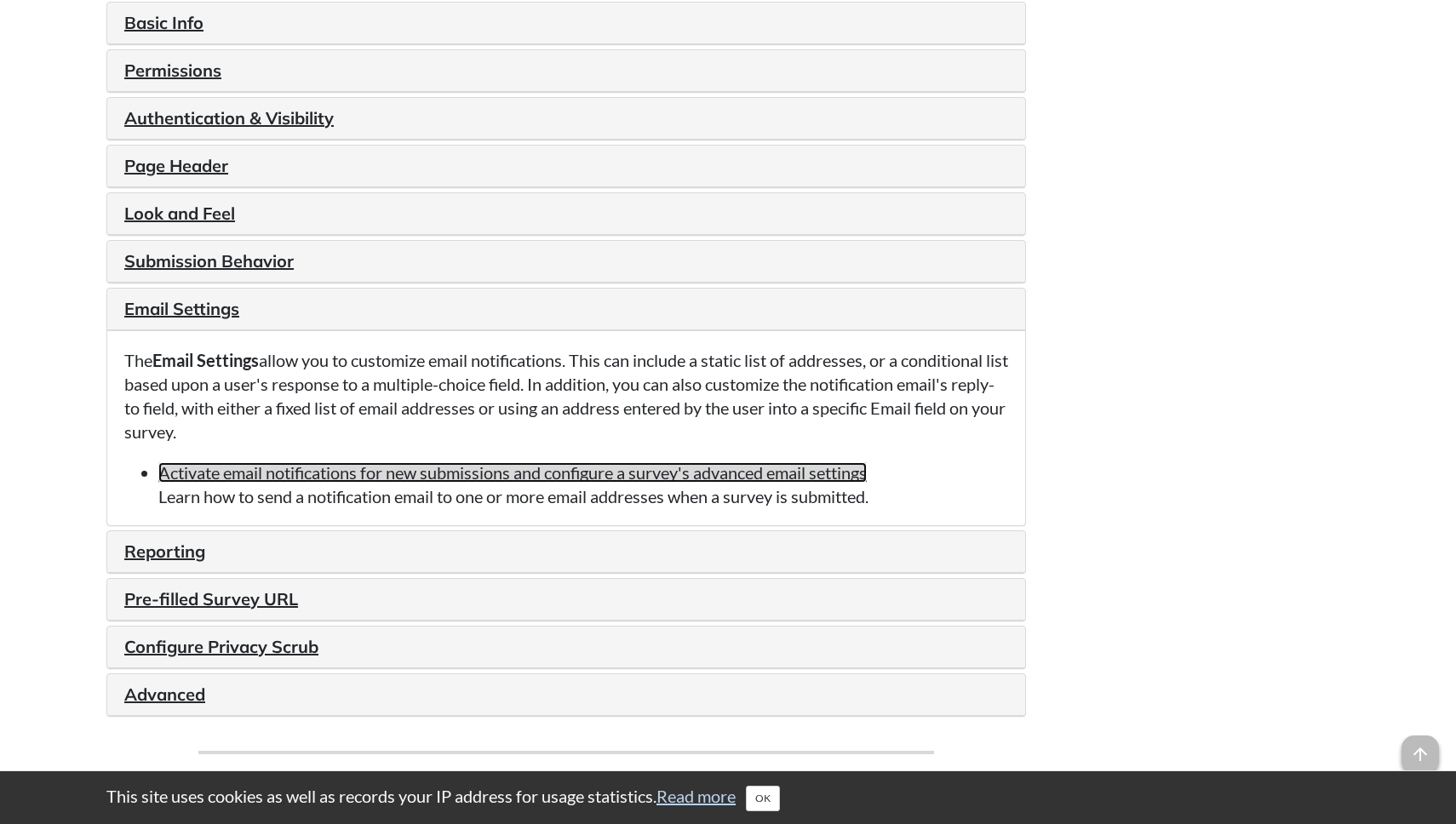
scroll to position [2019, 0]
click at [267, 478] on link "Activate email notifications for new submissions and configure a survey's advan…" at bounding box center [512, 473] width 708 height 21
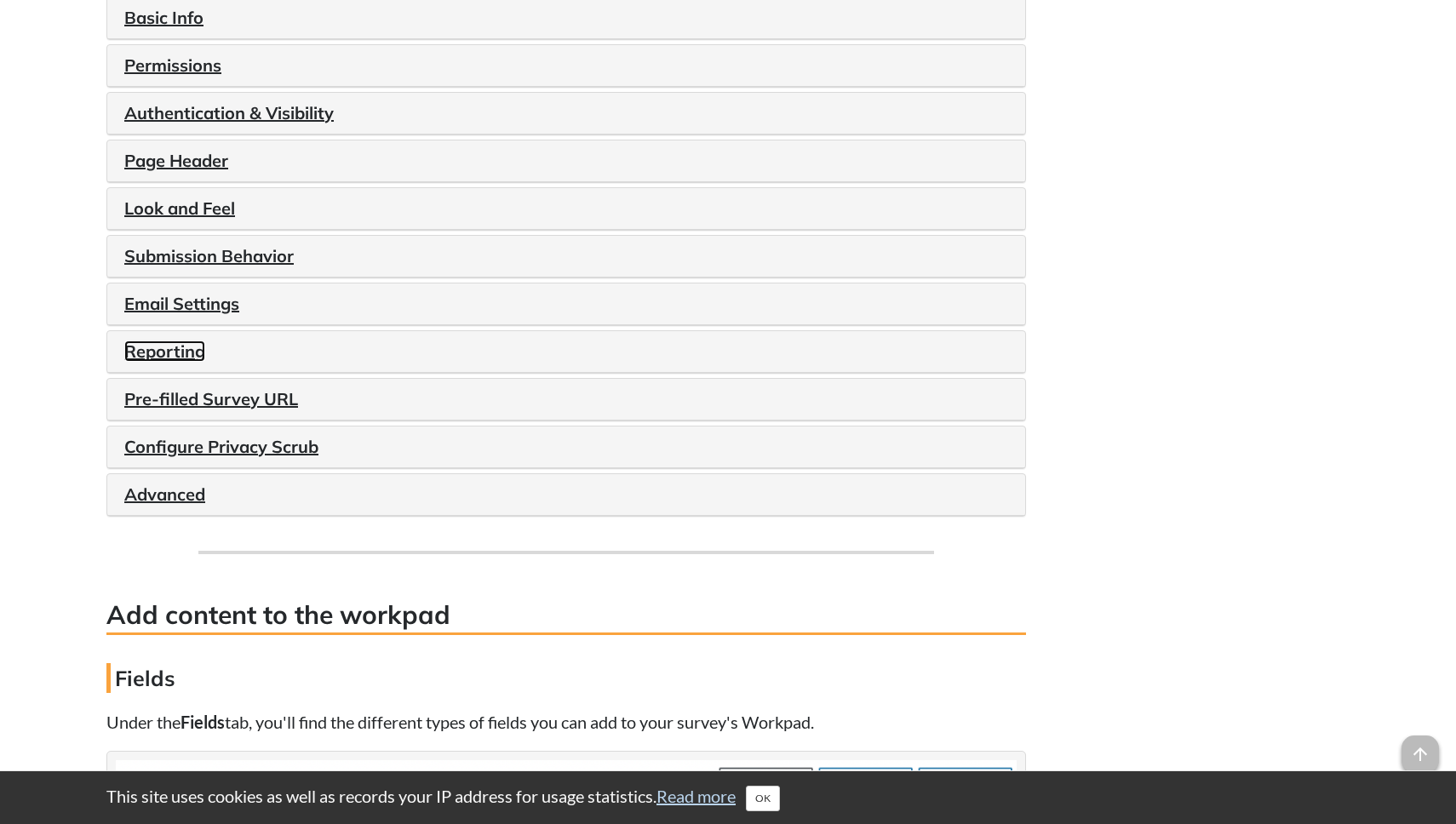
click at [168, 358] on link "Reporting" at bounding box center [165, 351] width 81 height 22
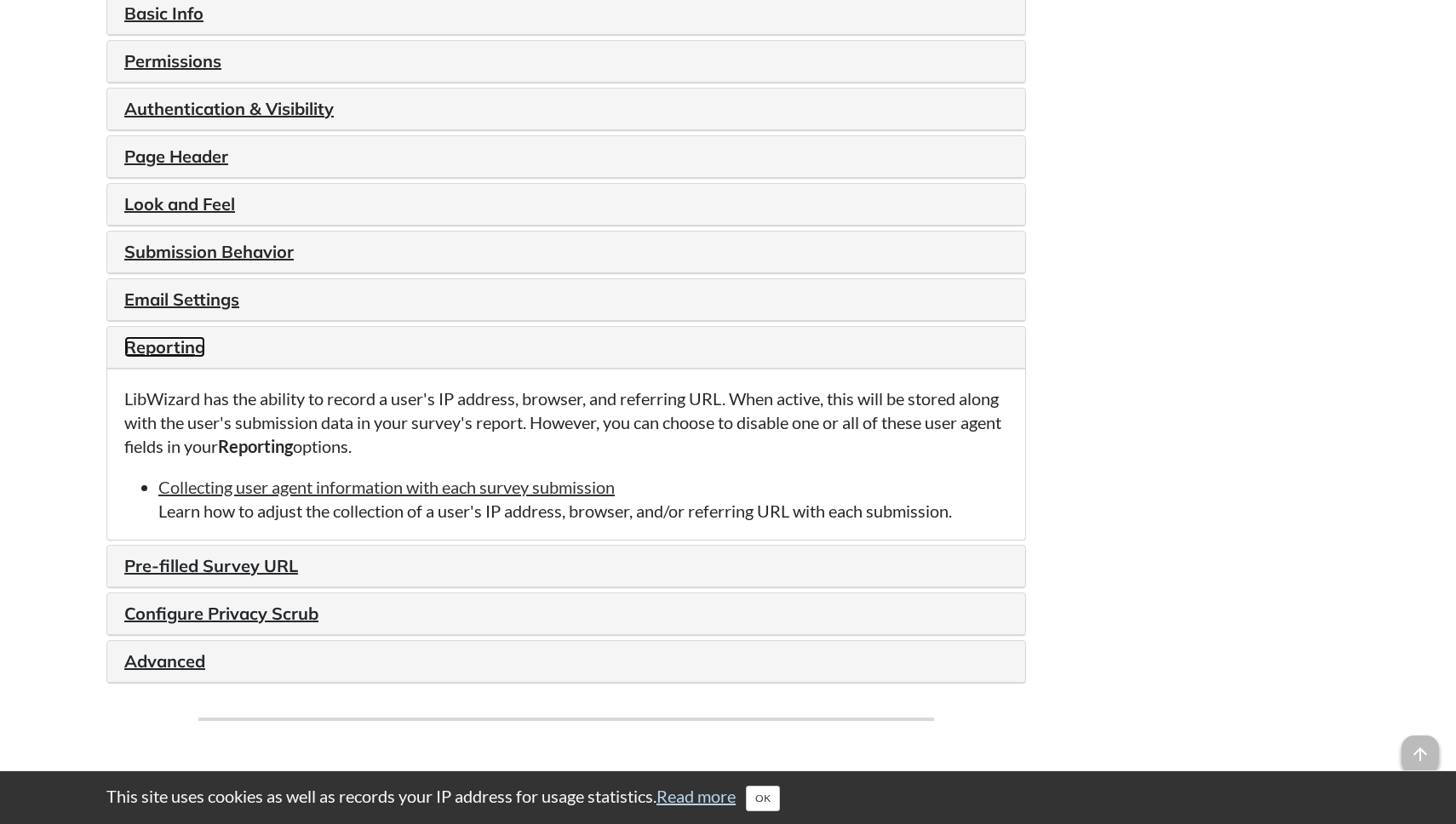
scroll to position [2030, 0]
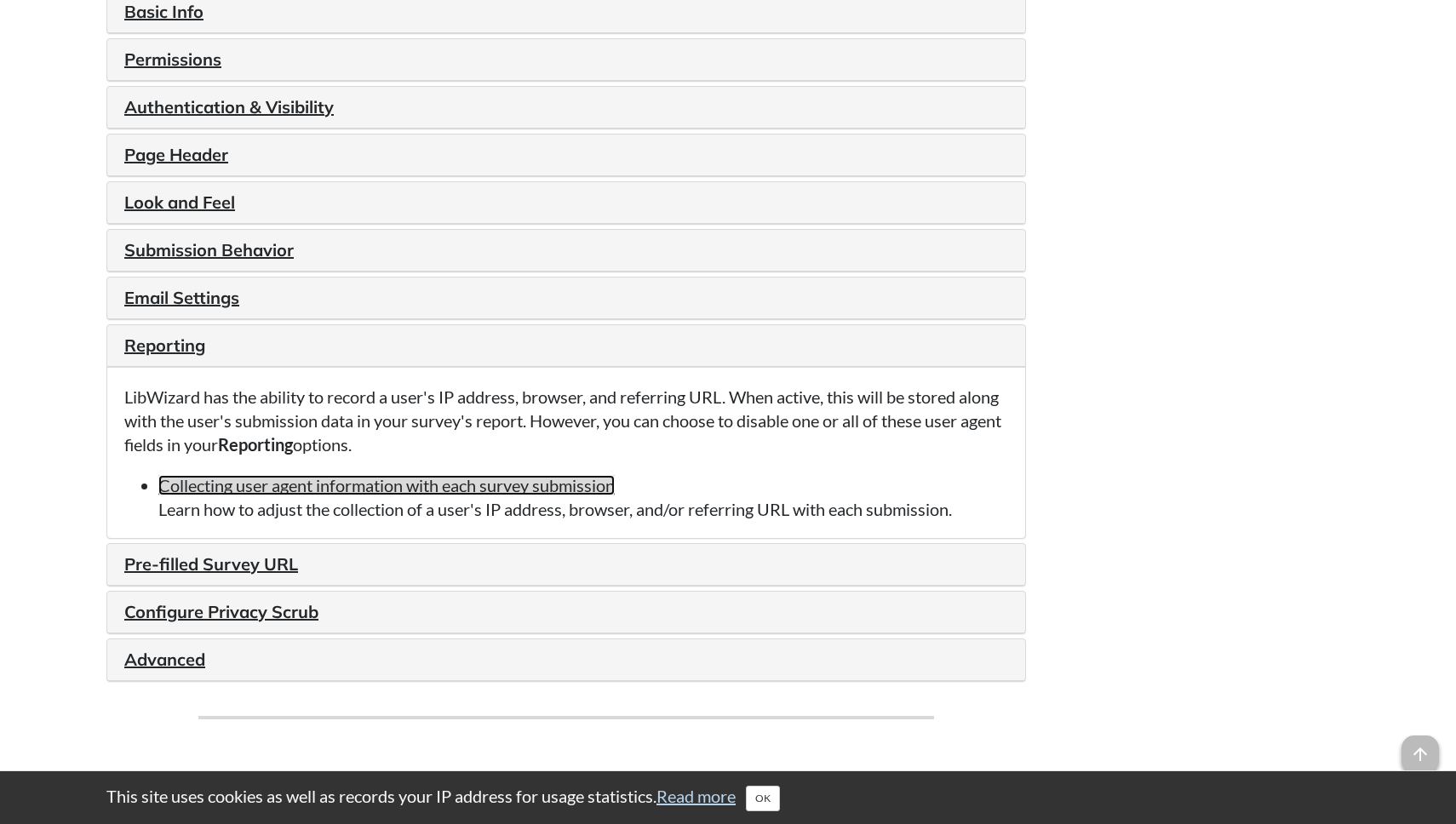
click at [435, 495] on link "Collecting user agent information with each survey submission" at bounding box center [387, 486] width 456 height 21
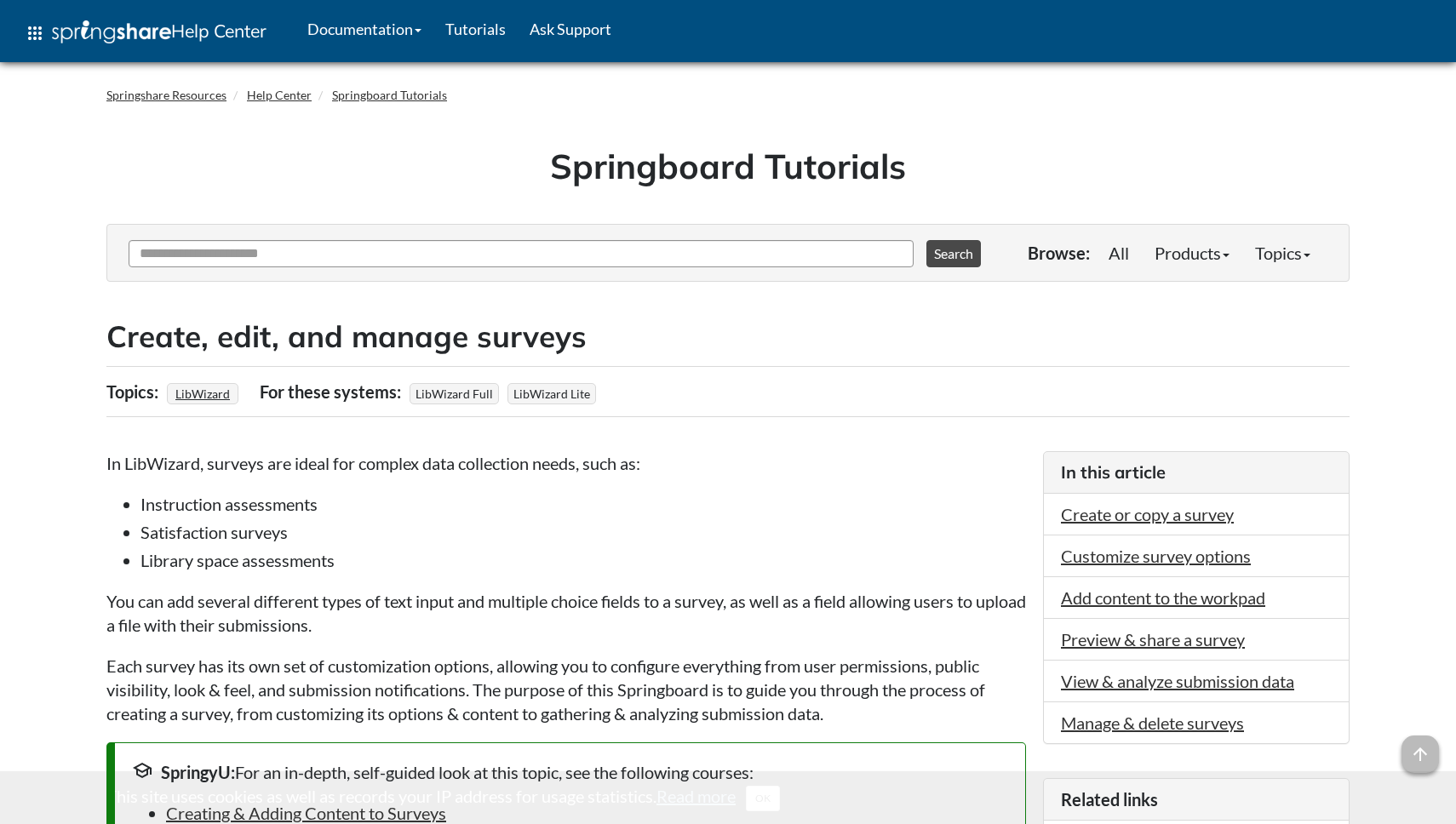
scroll to position [2030, 0]
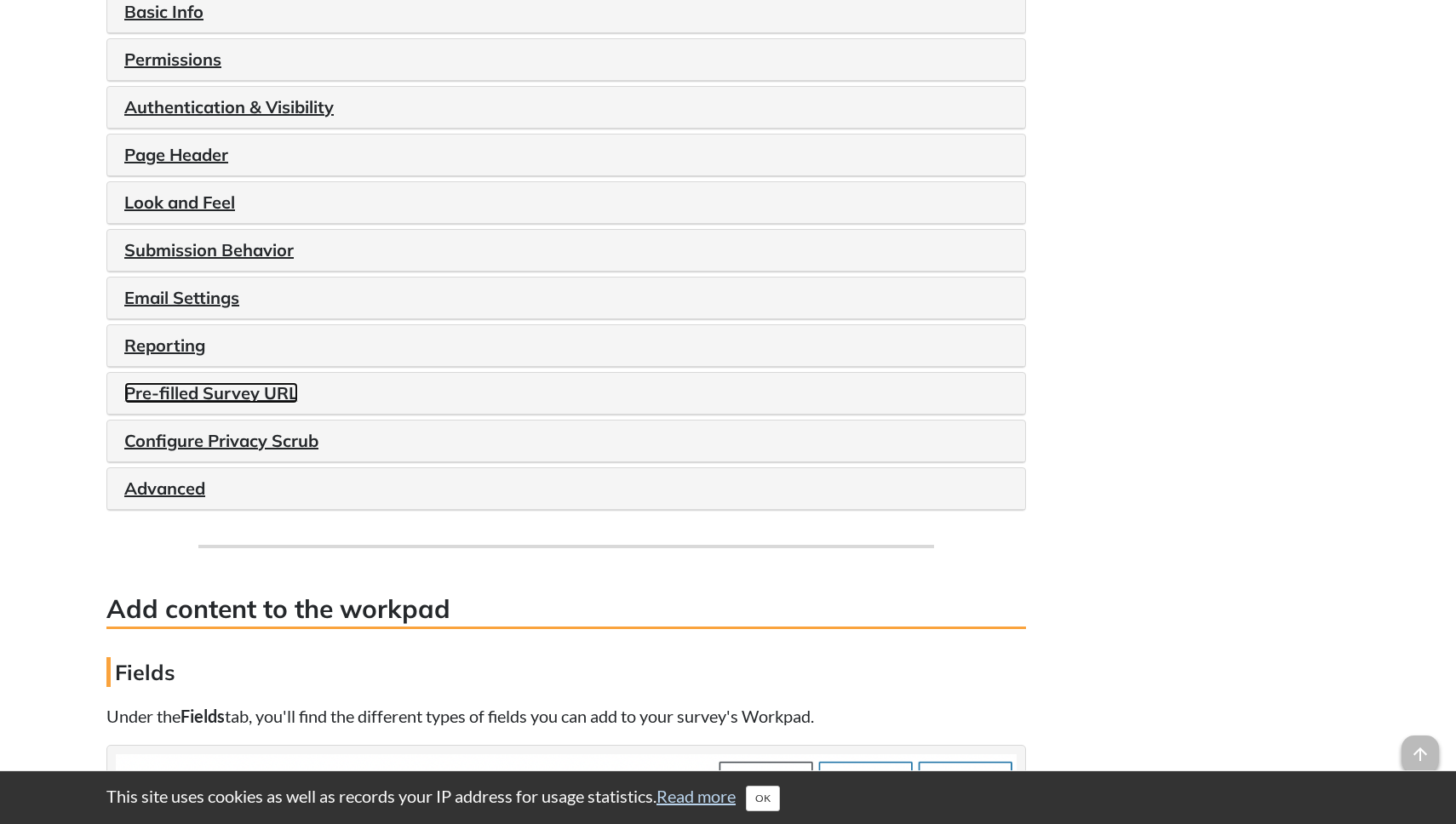
click at [251, 404] on link "Pre-filled Survey URL" at bounding box center [211, 392] width 174 height 22
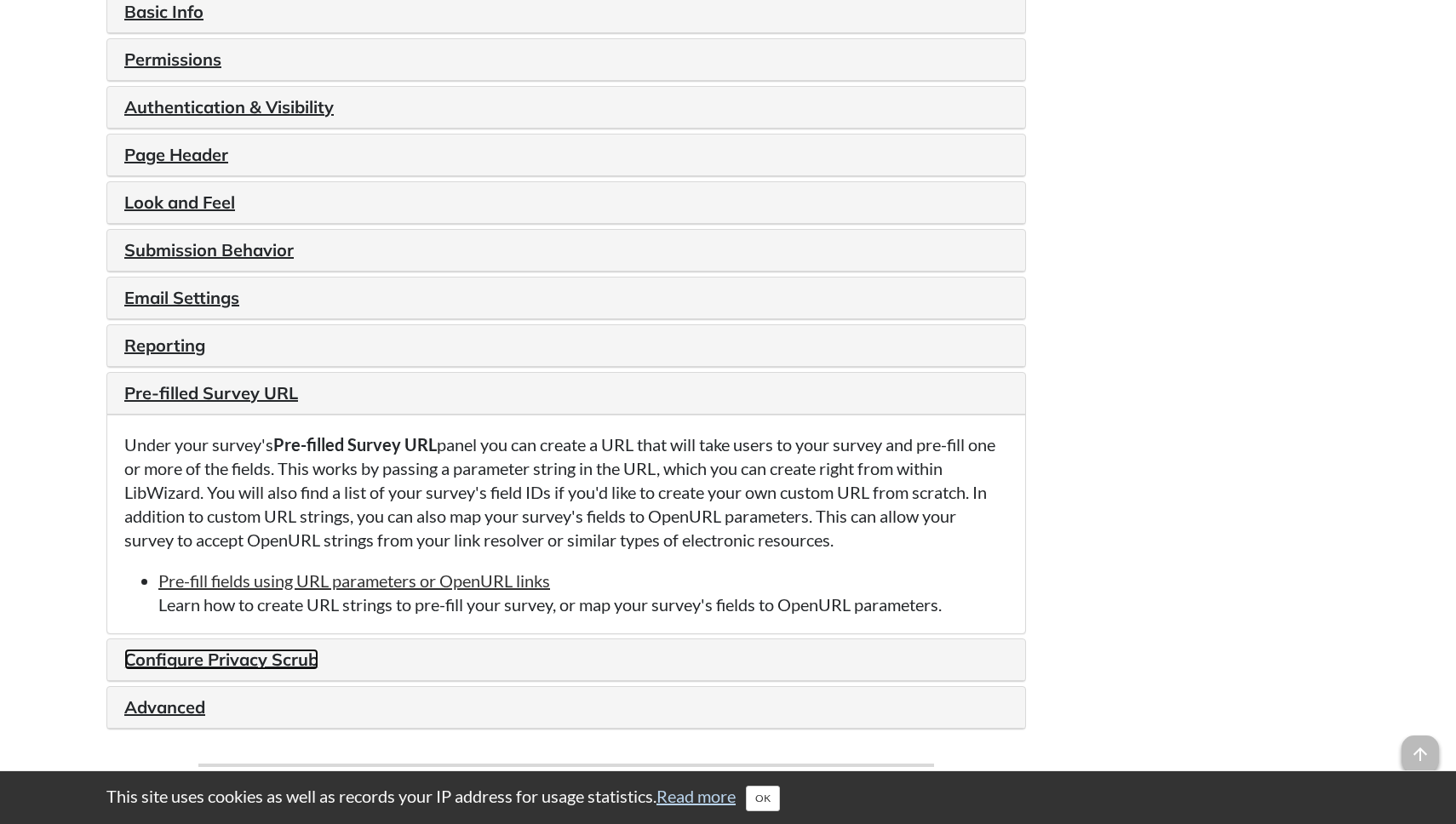
click at [253, 666] on link "Configure Privacy Scrub" at bounding box center [222, 659] width 194 height 22
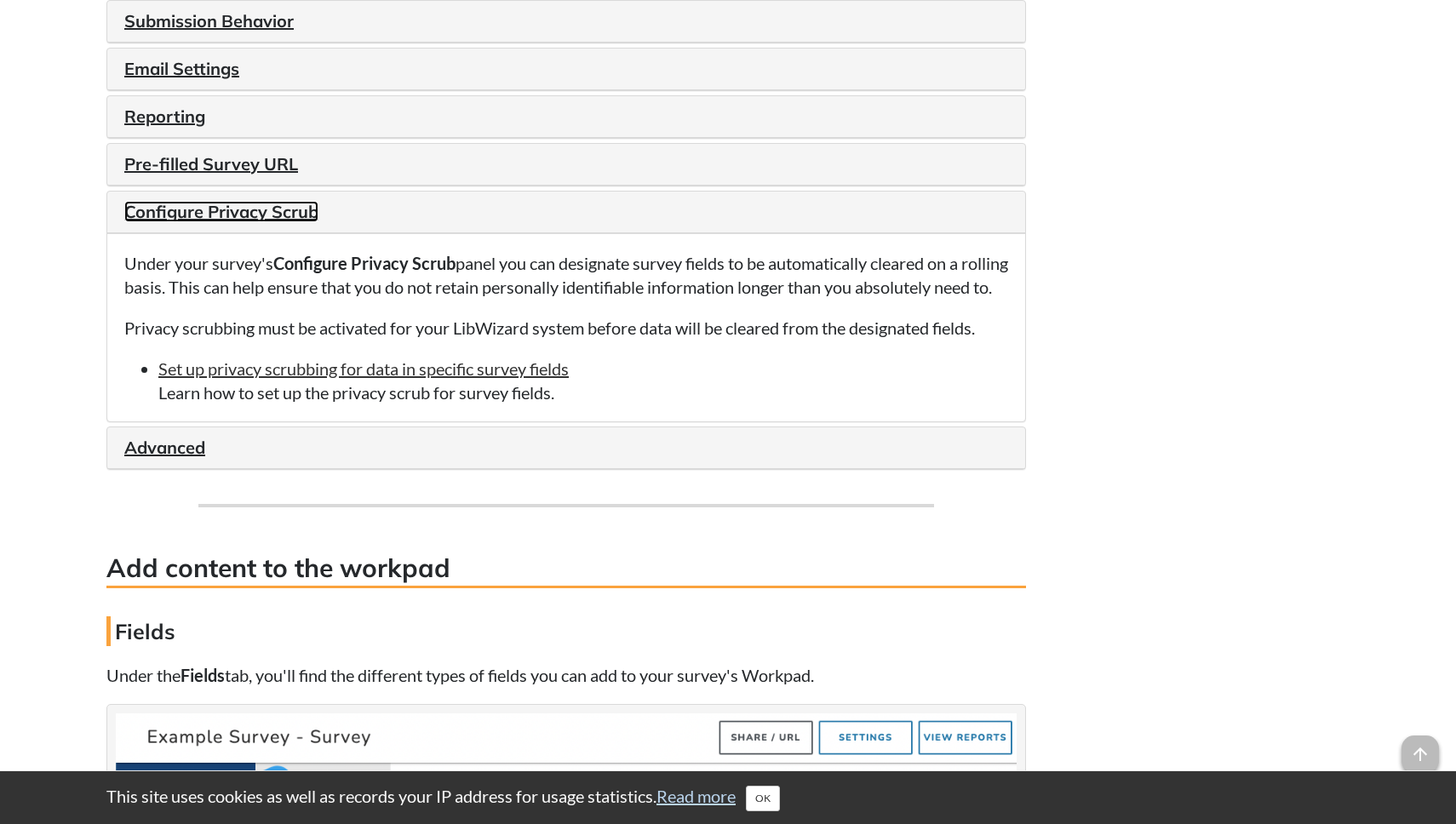
scroll to position [2287, 0]
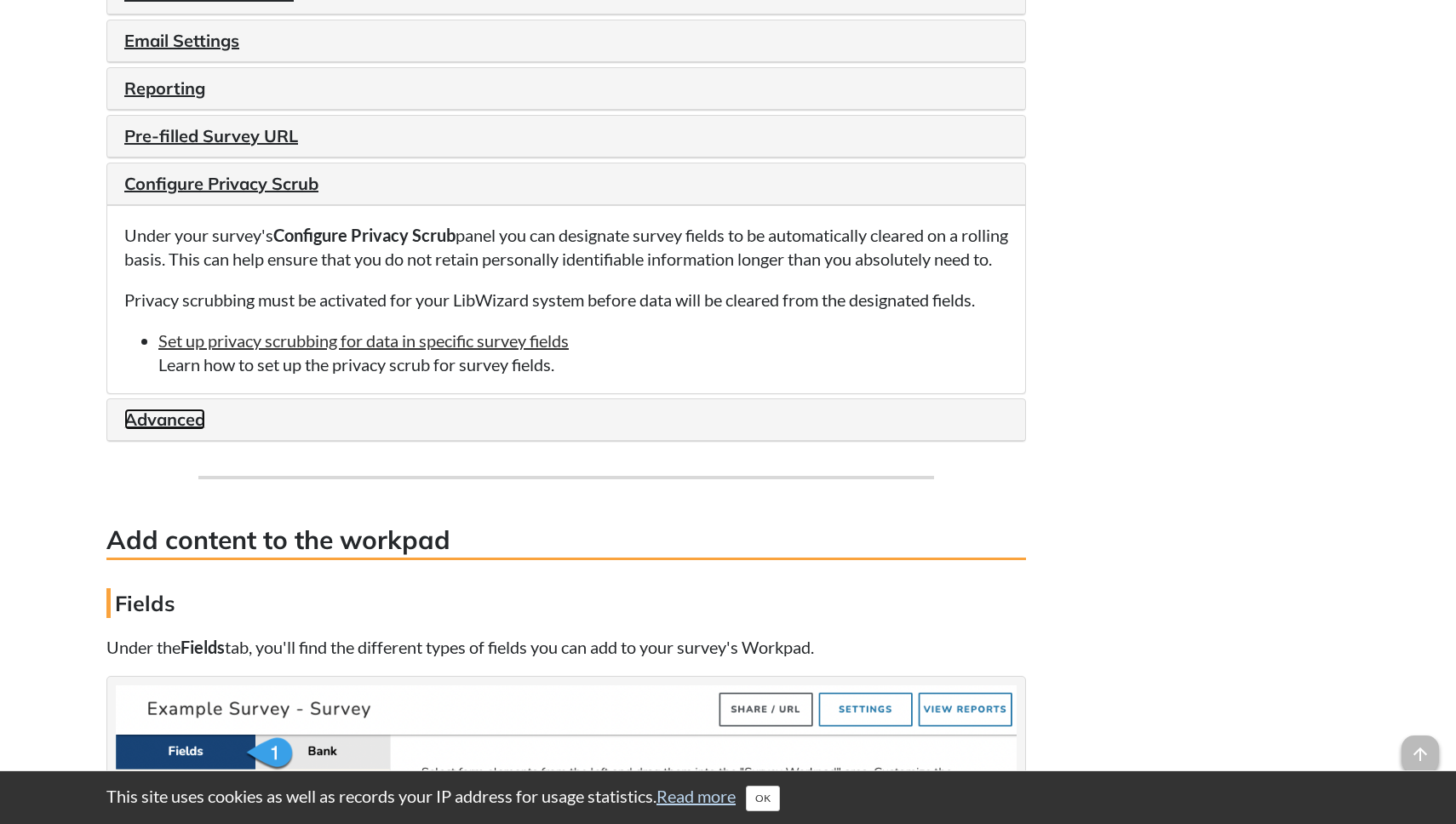
click at [179, 430] on link "Advanced" at bounding box center [165, 419] width 81 height 22
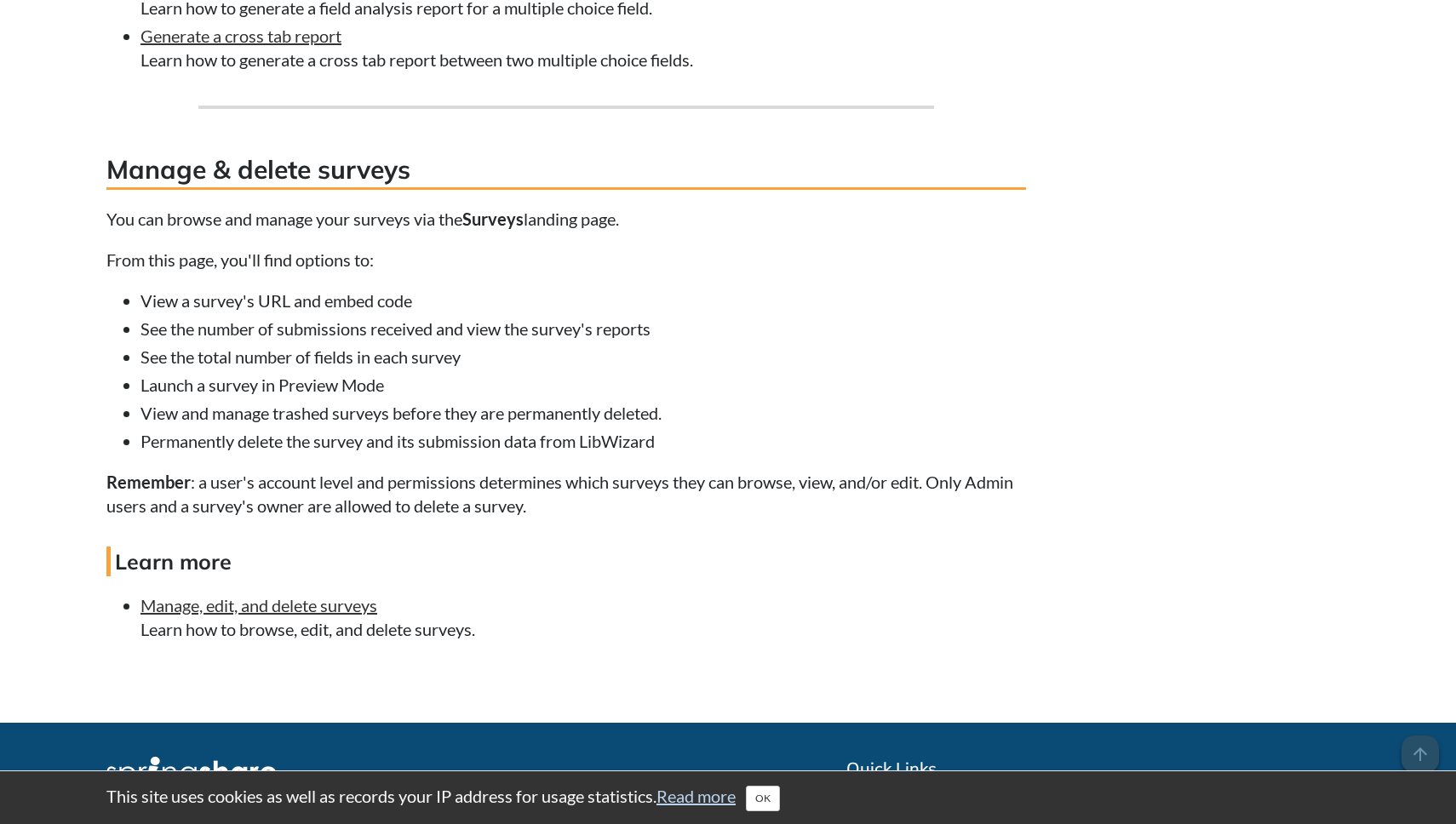
scroll to position [7340, 0]
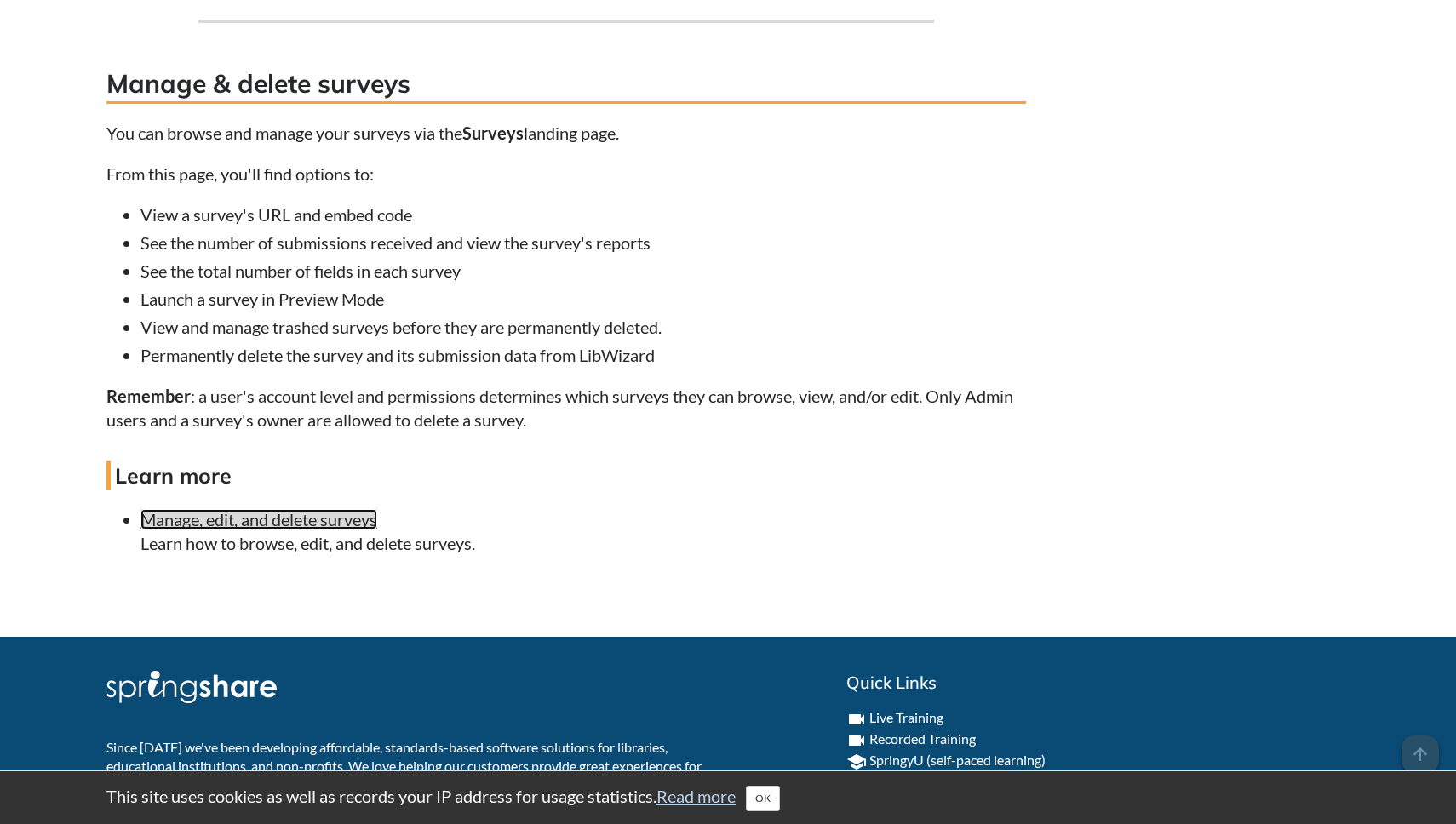
click at [333, 530] on link "Manage, edit, and delete surveys" at bounding box center [258, 519] width 237 height 21
